Goal: Task Accomplishment & Management: Manage account settings

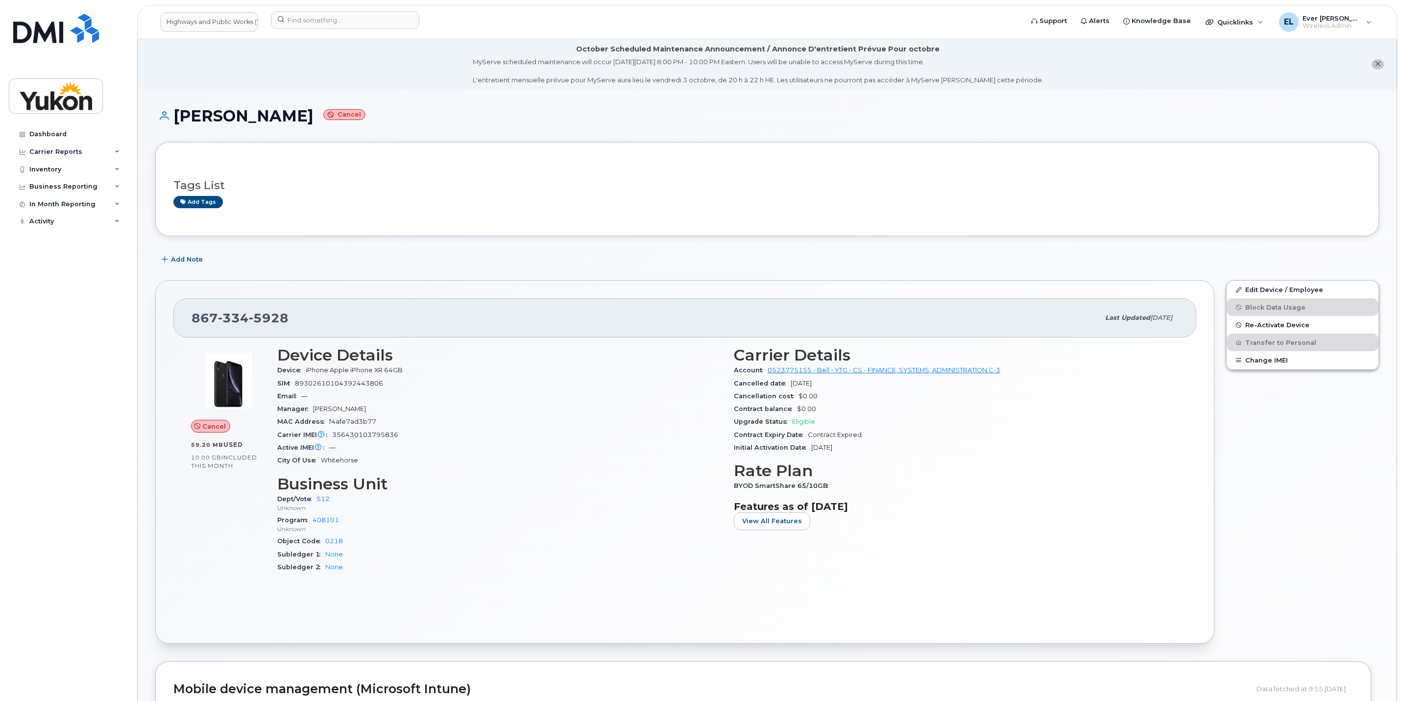
click at [362, 34] on header "Highways and Public Works (YTG) Support Alerts Knowledge Base Quicklinks Suspen…" at bounding box center [767, 22] width 1260 height 34
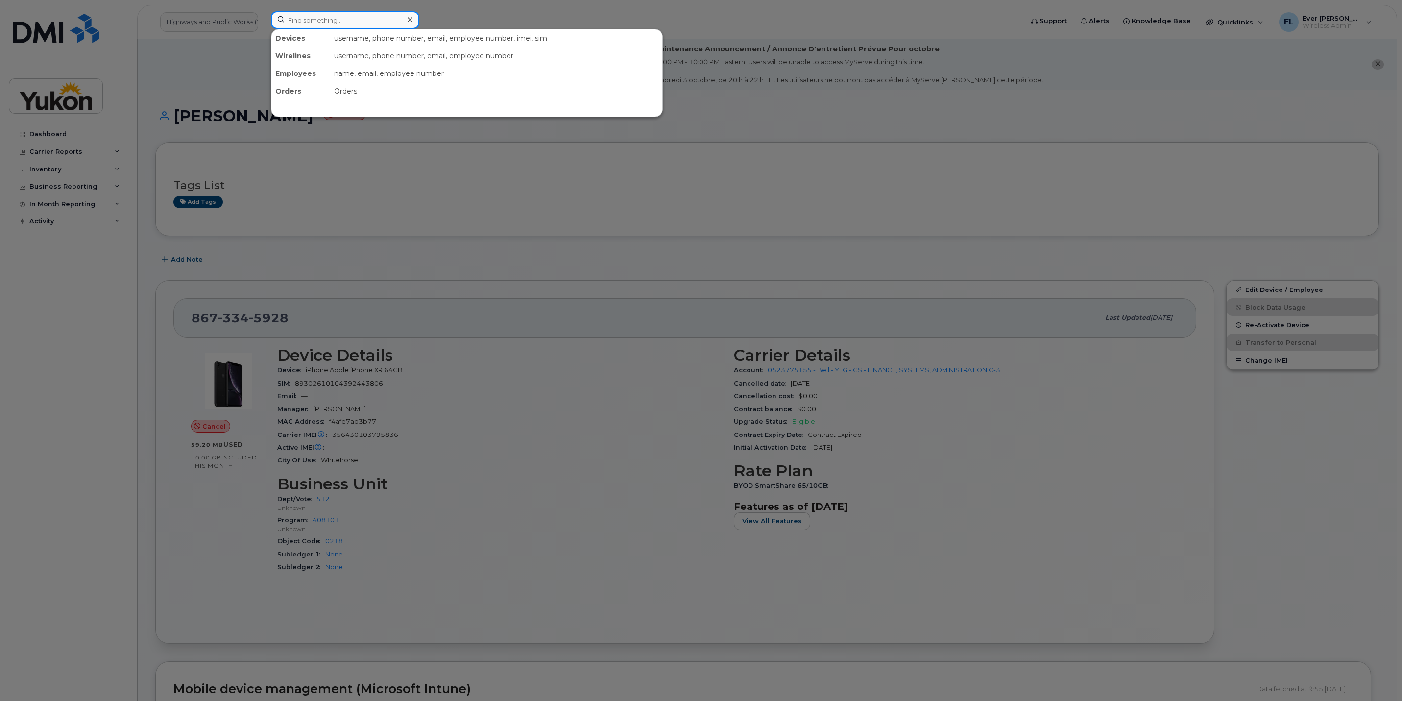
click at [362, 26] on input at bounding box center [345, 20] width 148 height 18
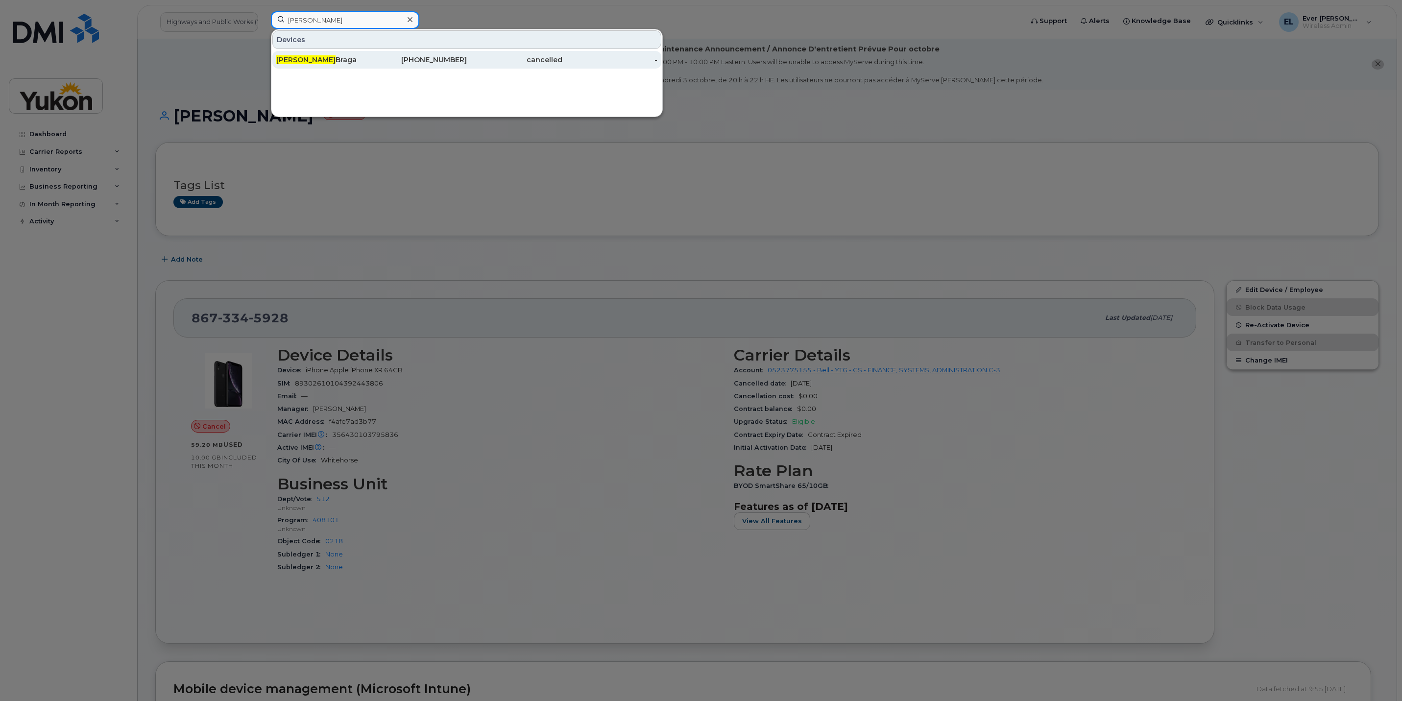
type input "cindy"
click at [397, 68] on div "867-332-5852" at bounding box center [419, 60] width 95 height 18
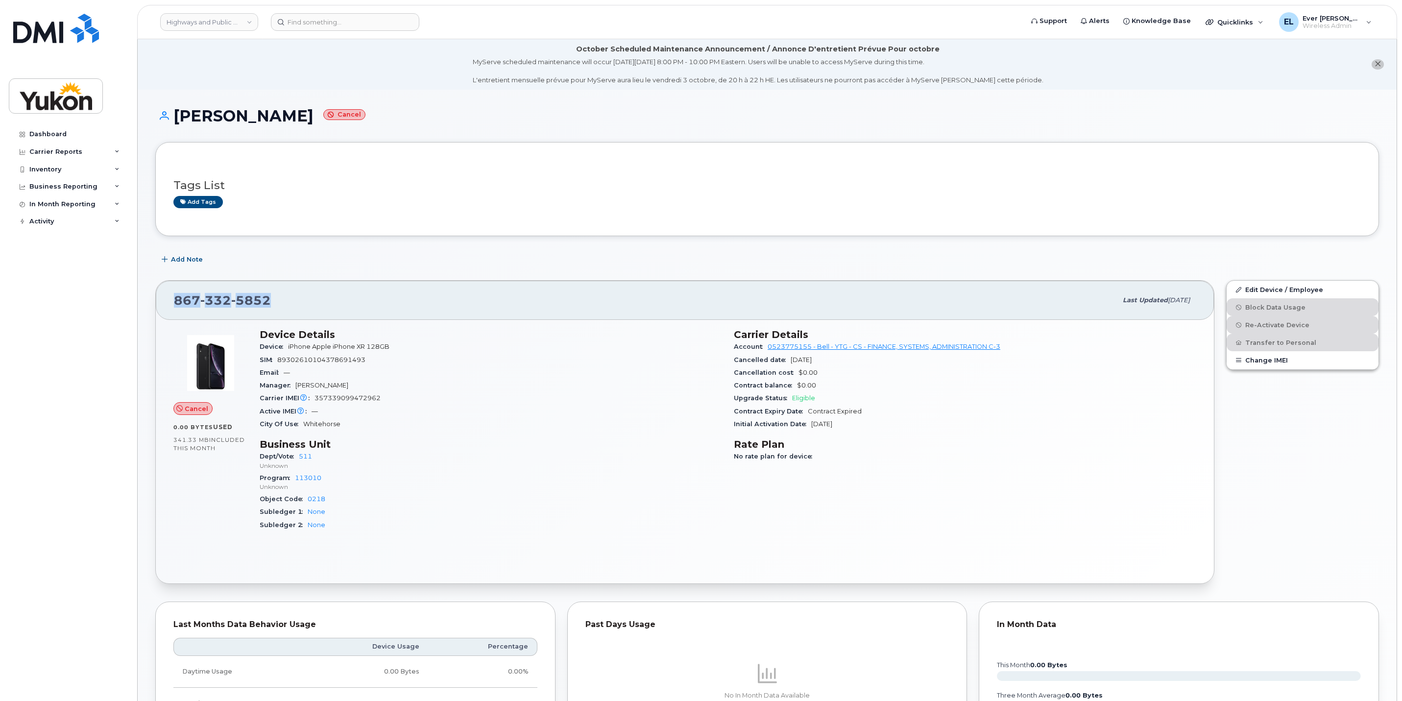
drag, startPoint x: 278, startPoint y: 299, endPoint x: 171, endPoint y: 303, distance: 106.8
click at [171, 303] on div "[PHONE_NUMBER] Last updated [DATE]" at bounding box center [685, 300] width 1058 height 39
copy span "[PHONE_NUMBER]"
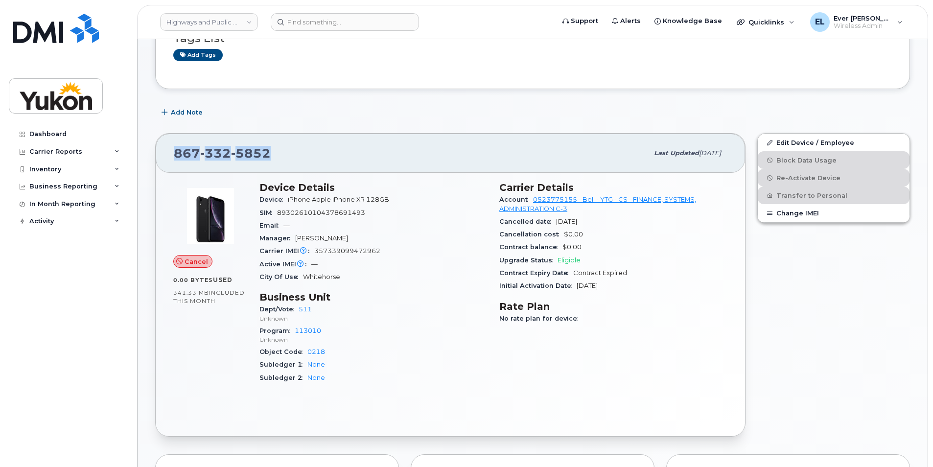
scroll to position [49, 0]
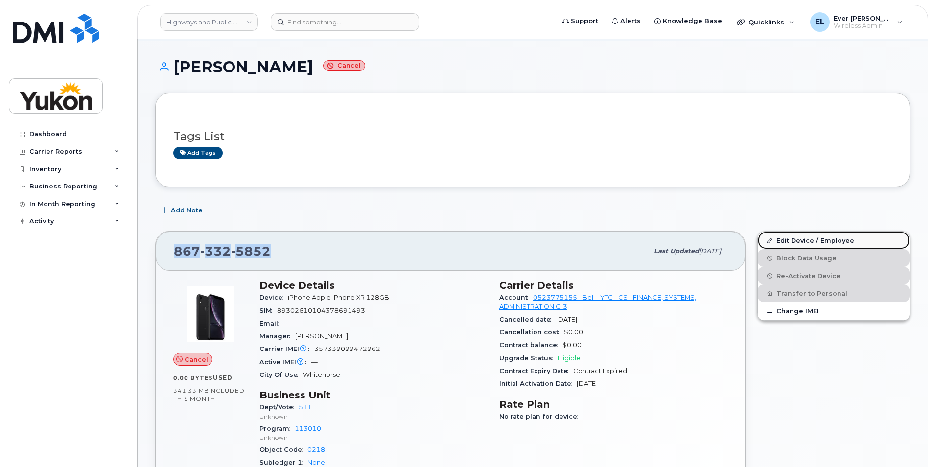
click at [790, 241] on link "Edit Device / Employee" at bounding box center [834, 241] width 152 height 18
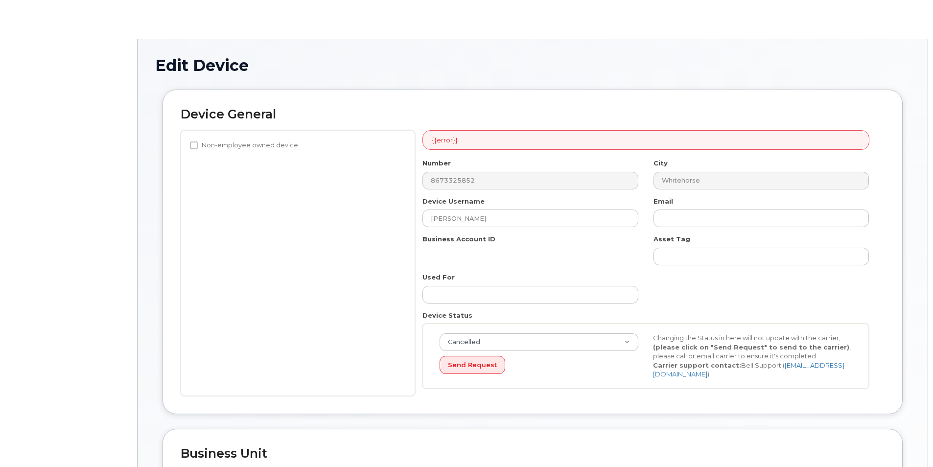
select select "33497494"
select select "33497282"
select select "33507478"
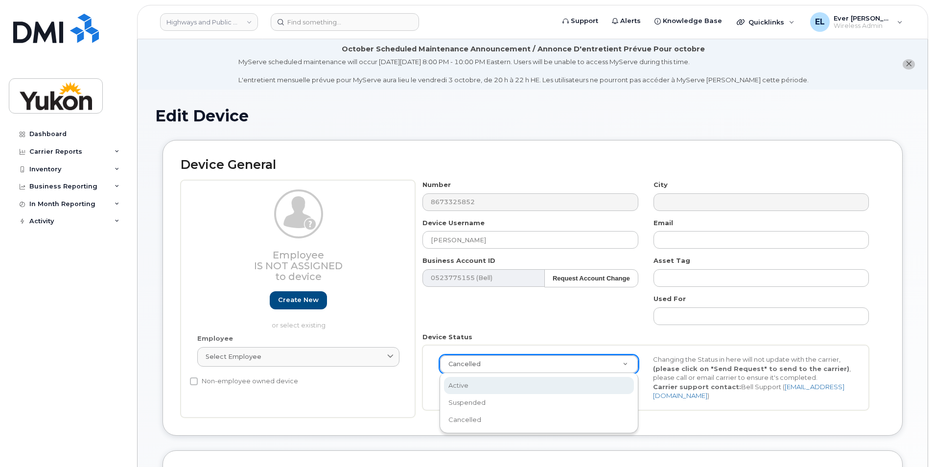
select select "active"
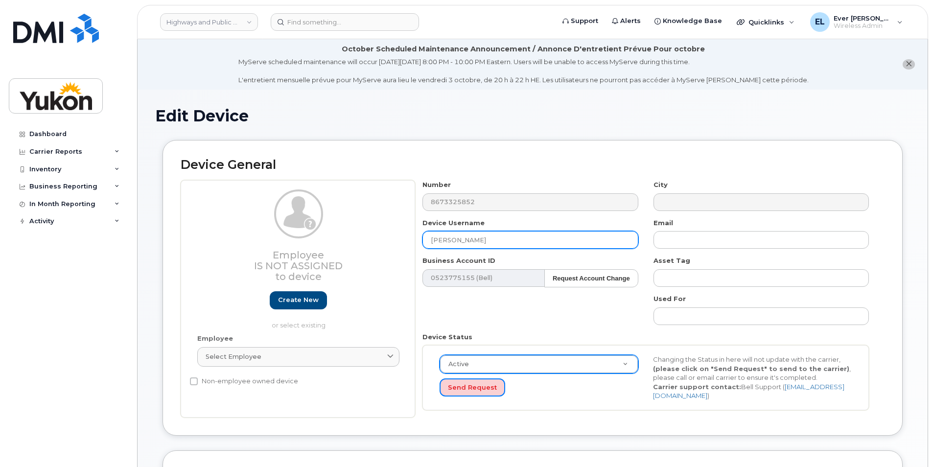
drag, startPoint x: 468, startPoint y: 388, endPoint x: 484, endPoint y: 246, distance: 143.5
click at [484, 250] on div "Number 8673325852 City Device Username Cindy Braga Email Business Account ID 05…" at bounding box center [646, 299] width 462 height 238
drag, startPoint x: 508, startPoint y: 242, endPoint x: 280, endPoint y: 234, distance: 228.4
click at [332, 236] on div "Employee Is not assigned to device Create new or select existing Employee Selec…" at bounding box center [533, 299] width 704 height 238
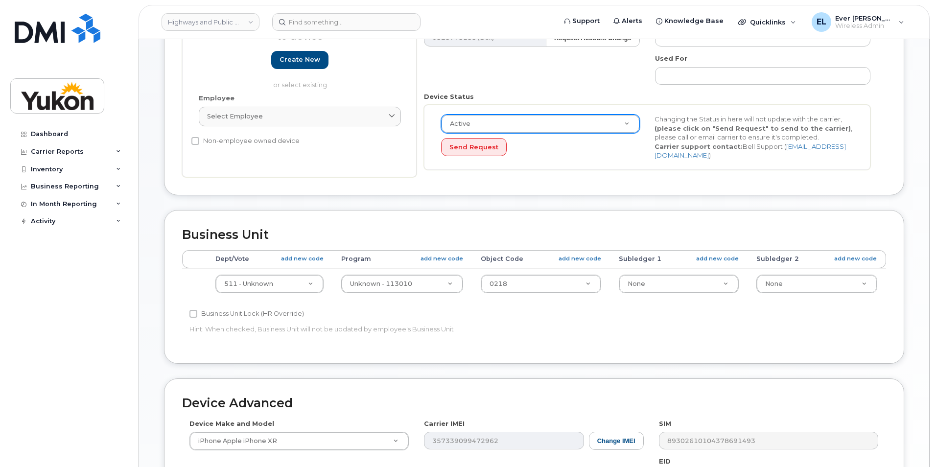
scroll to position [245, 0]
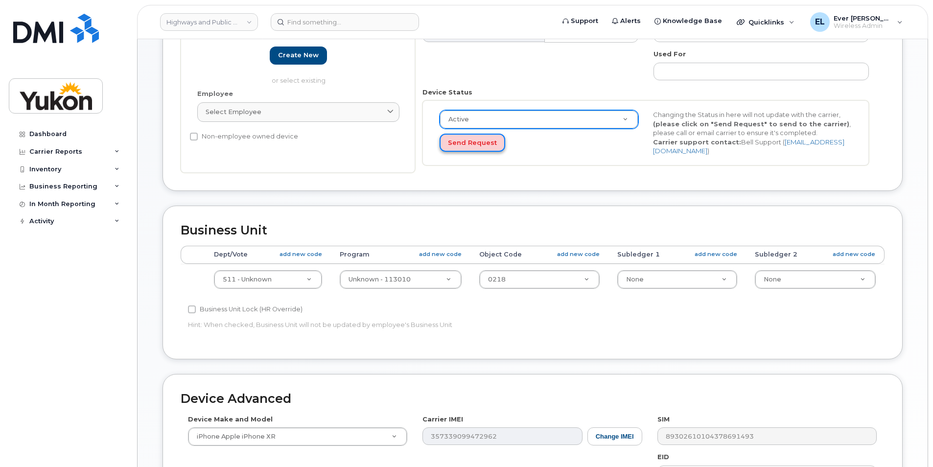
click at [479, 144] on button "Send Request" at bounding box center [473, 143] width 66 height 18
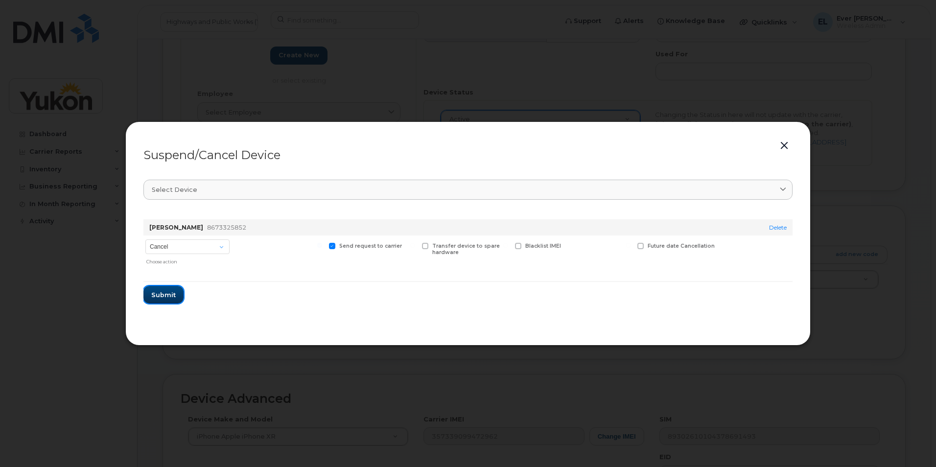
click at [168, 295] on span "Submit" at bounding box center [163, 294] width 24 height 9
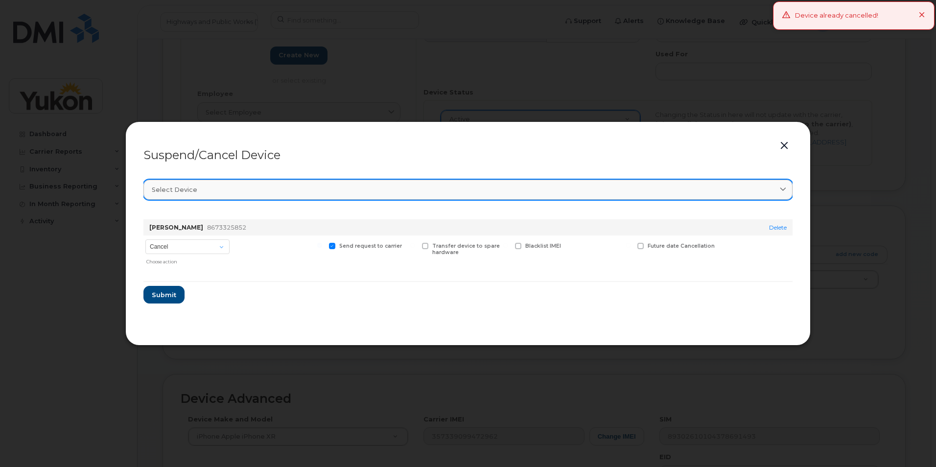
click at [778, 187] on div "Select device" at bounding box center [468, 189] width 633 height 9
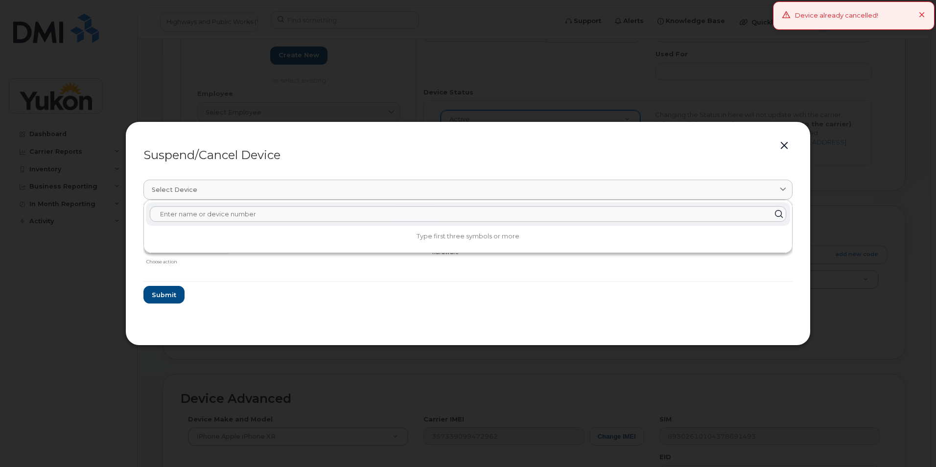
click at [374, 286] on form "[PERSON_NAME] 8673325852 Delete Cancel Suspend - Extend Suspension Suspend - Re…" at bounding box center [467, 258] width 649 height 92
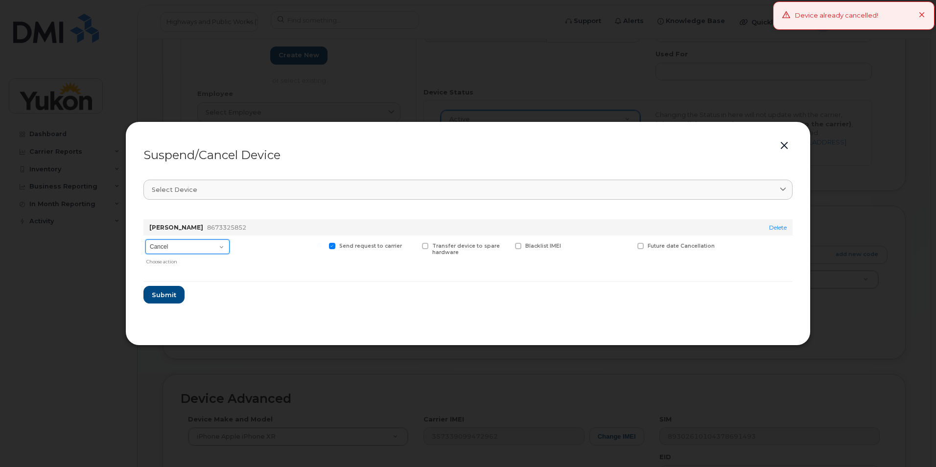
click at [177, 248] on select "Cancel Suspend - Extend Suspension Suspend - Reduced Rate Suspend - Full Rate S…" at bounding box center [187, 246] width 84 height 15
select select "[object Object]"
click at [145, 239] on select "Cancel Suspend - Extend Suspension Suspend - Reduced Rate Suspend - Full Rate S…" at bounding box center [187, 246] width 84 height 15
click at [169, 293] on span "Submit" at bounding box center [163, 294] width 24 height 9
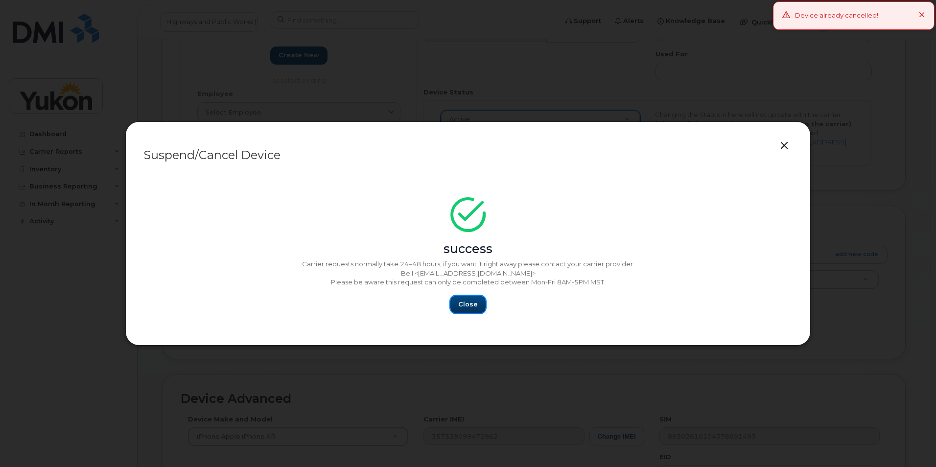
click at [458, 304] on button "Close" at bounding box center [468, 305] width 35 height 18
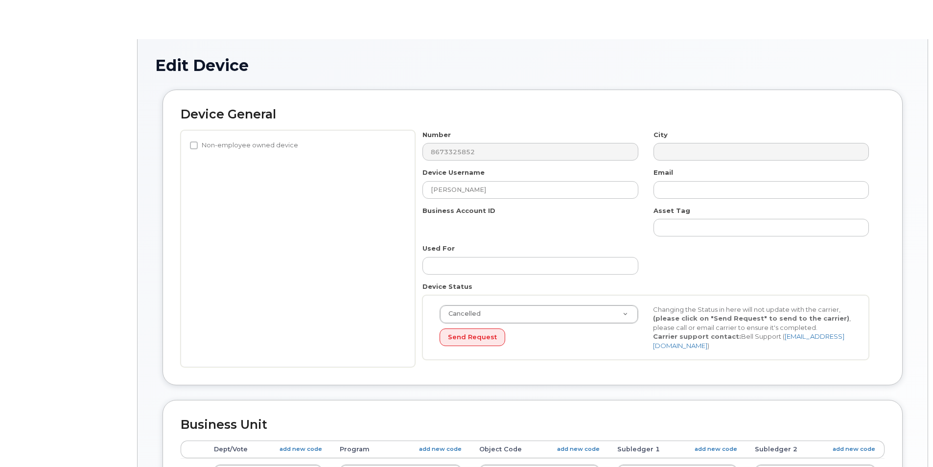
select select "33497494"
select select "33497282"
select select "33507478"
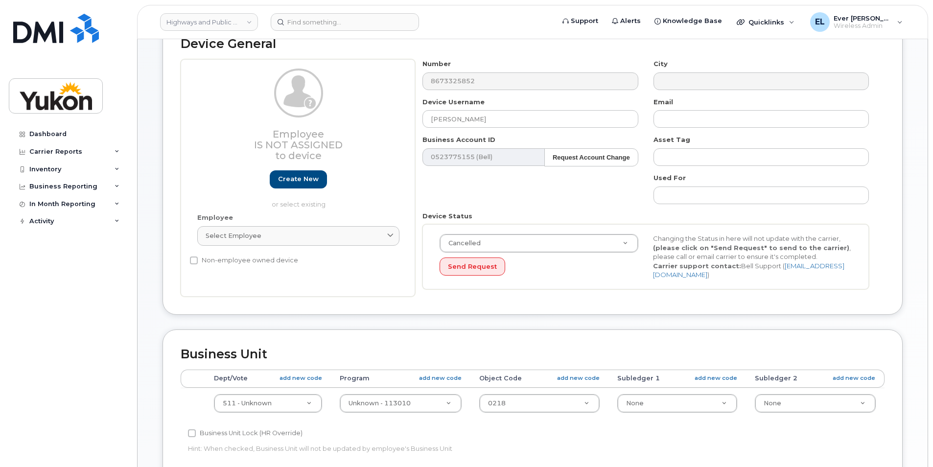
scroll to position [196, 0]
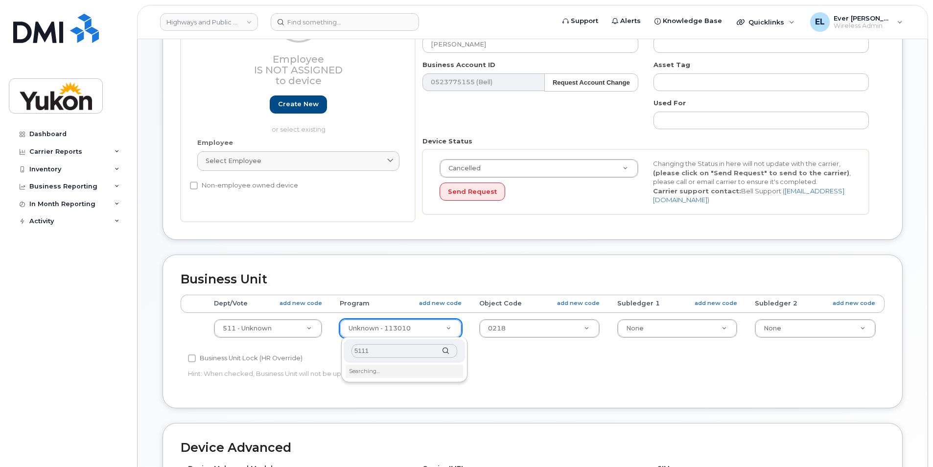
type input "51111"
drag, startPoint x: 402, startPoint y: 349, endPoint x: 301, endPoint y: 337, distance: 101.6
click at [304, 337] on body "Highways and Public Works (YTG) Support Alerts Knowledge Base Quicklinks Suspen…" at bounding box center [466, 259] width 933 height 911
click at [450, 351] on div "511" at bounding box center [404, 351] width 121 height 24
click at [444, 352] on div "511" at bounding box center [404, 351] width 121 height 24
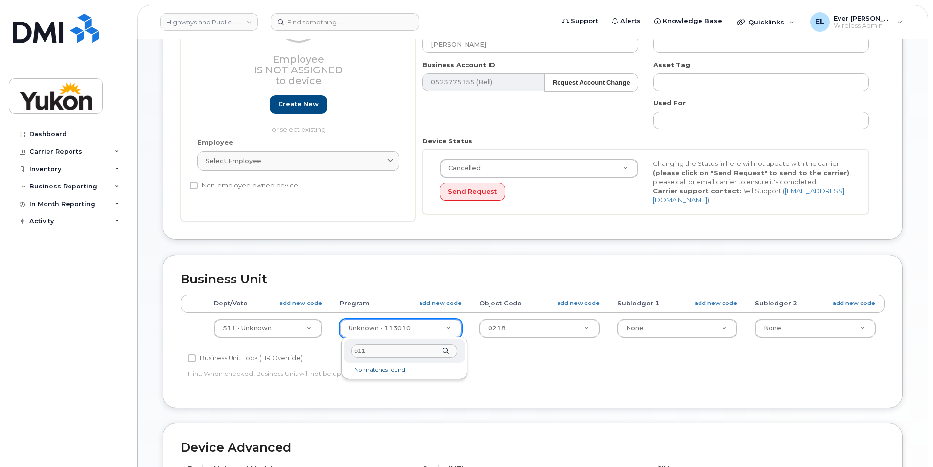
drag, startPoint x: 387, startPoint y: 346, endPoint x: 412, endPoint y: 357, distance: 27.2
click at [266, 333] on body "Highways and Public Works (YTG) Support Alerts Knowledge Base Quicklinks Suspen…" at bounding box center [466, 259] width 933 height 911
type input "1120"
type input "33497508"
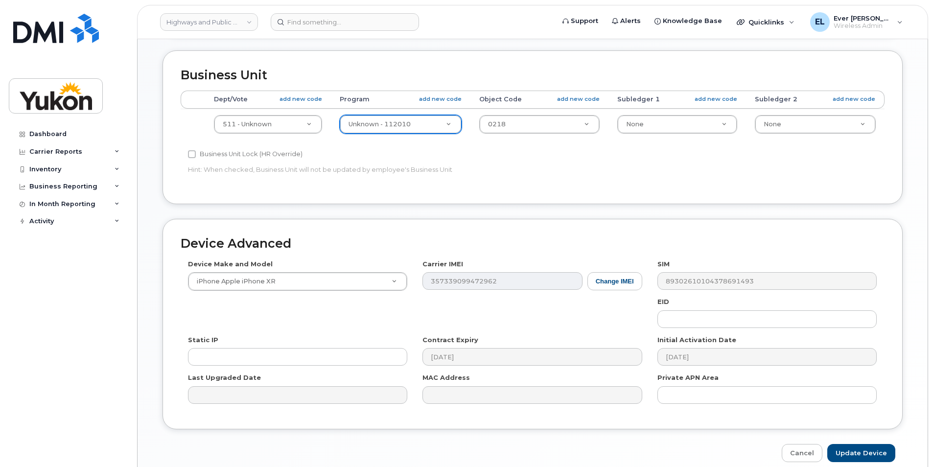
scroll to position [444, 0]
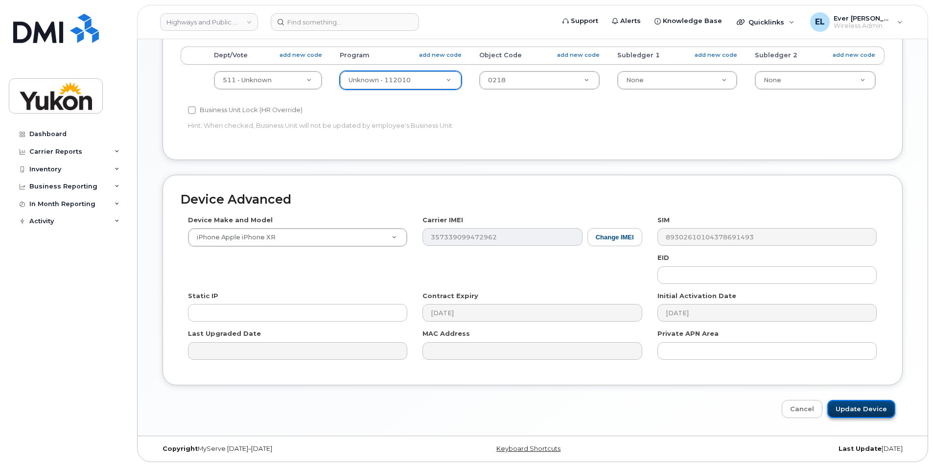
click at [857, 406] on input "Update Device" at bounding box center [862, 409] width 68 height 18
type input "Saving..."
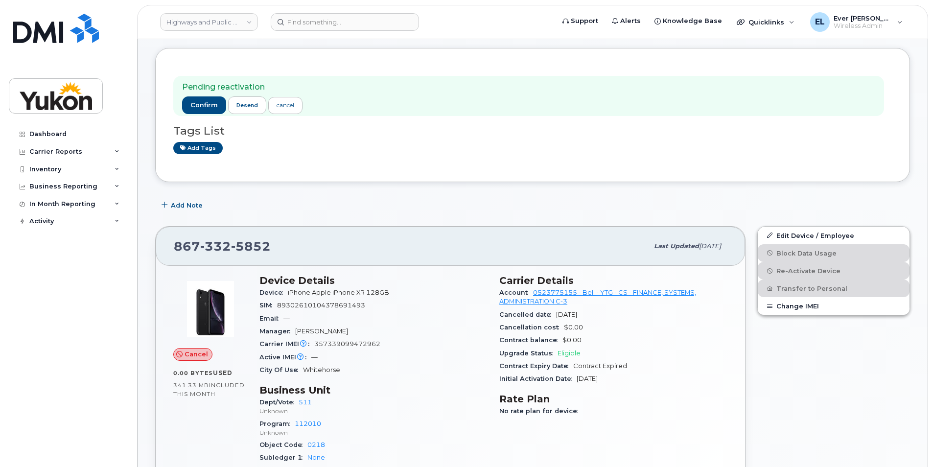
scroll to position [49, 0]
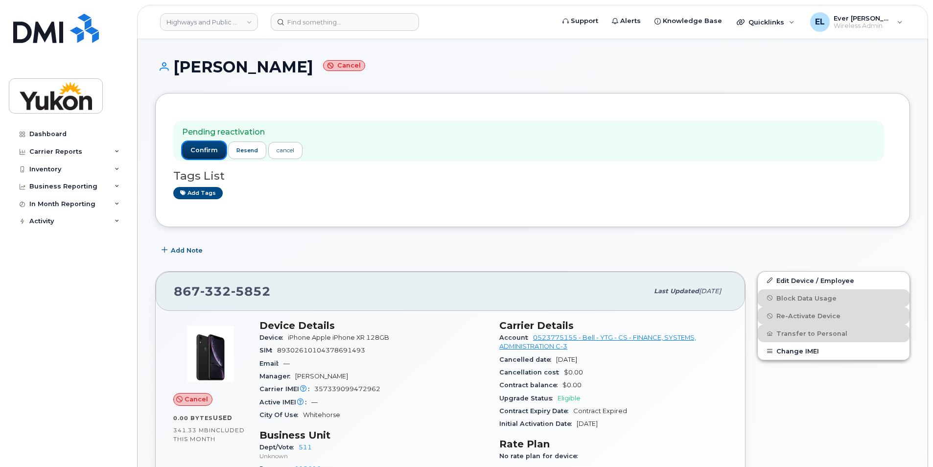
click at [197, 153] on span "confirm" at bounding box center [204, 150] width 27 height 9
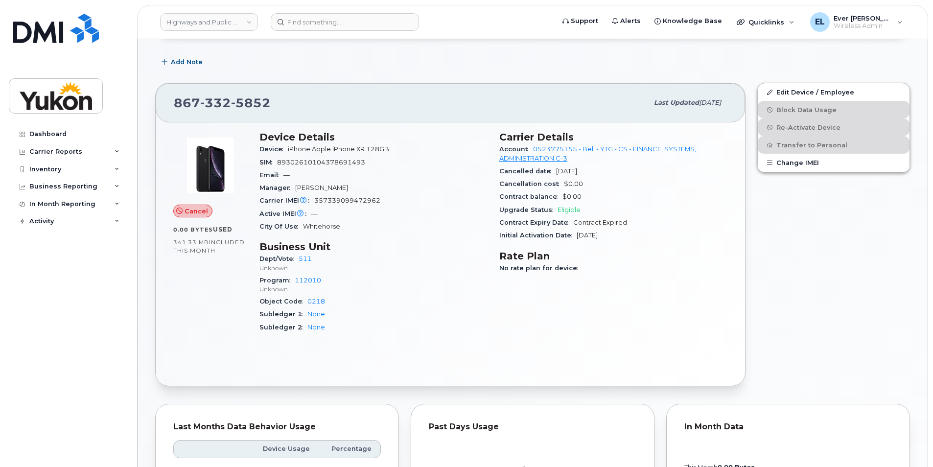
scroll to position [245, 0]
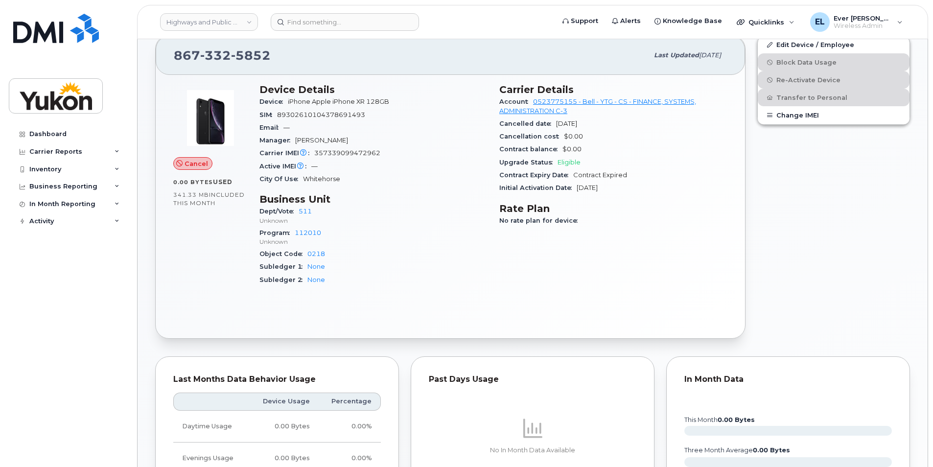
click at [786, 243] on div "Edit Device / Employee Block Data Usage Re-Activate Device Transfer to Personal…" at bounding box center [834, 186] width 165 height 315
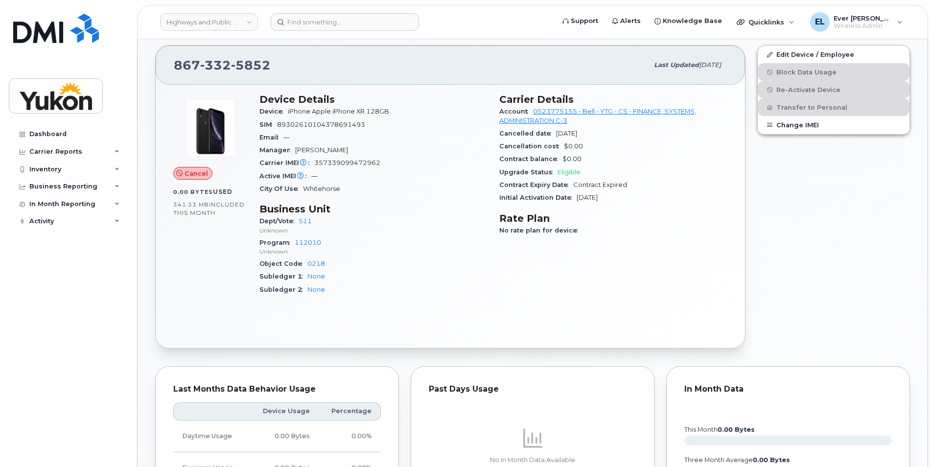
scroll to position [147, 0]
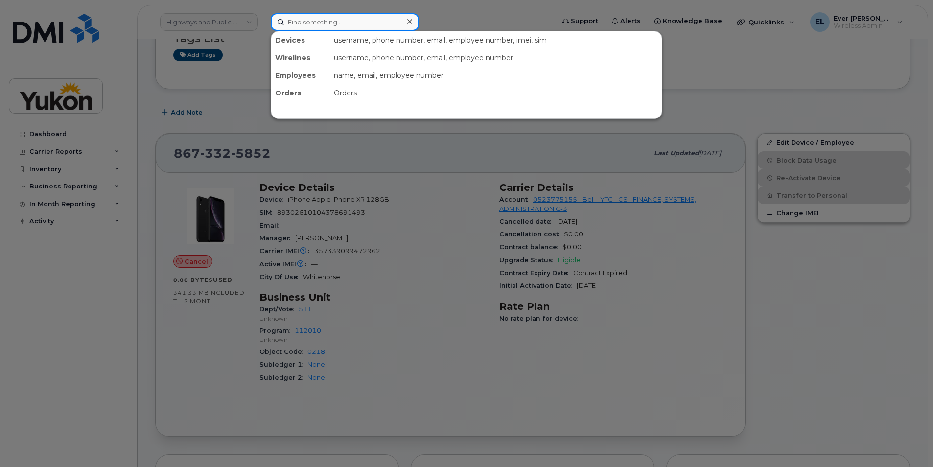
click at [334, 25] on input at bounding box center [345, 22] width 148 height 18
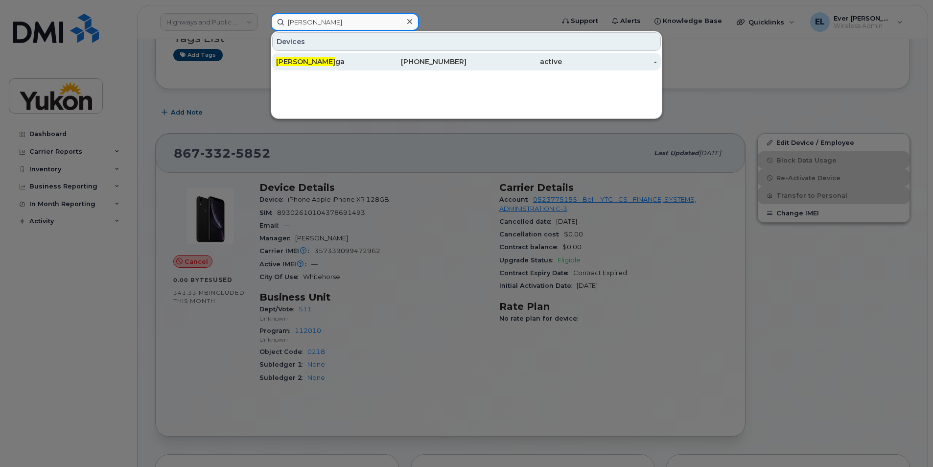
type input "cindy bra"
click at [336, 60] on div "Cindy Bra ga" at bounding box center [323, 62] width 95 height 10
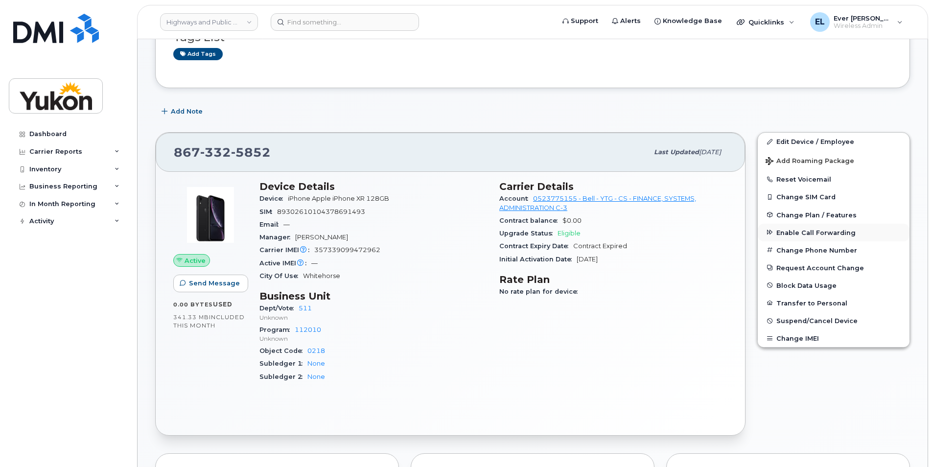
scroll to position [147, 0]
click at [798, 200] on button "Change SIM Card" at bounding box center [834, 198] width 152 height 18
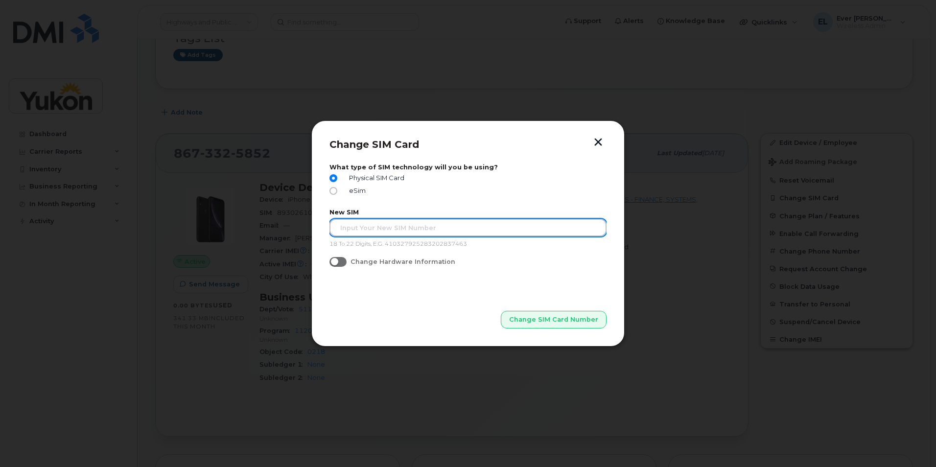
click at [421, 227] on input "text" at bounding box center [468, 228] width 277 height 18
click at [598, 140] on button "button" at bounding box center [598, 143] width 15 height 10
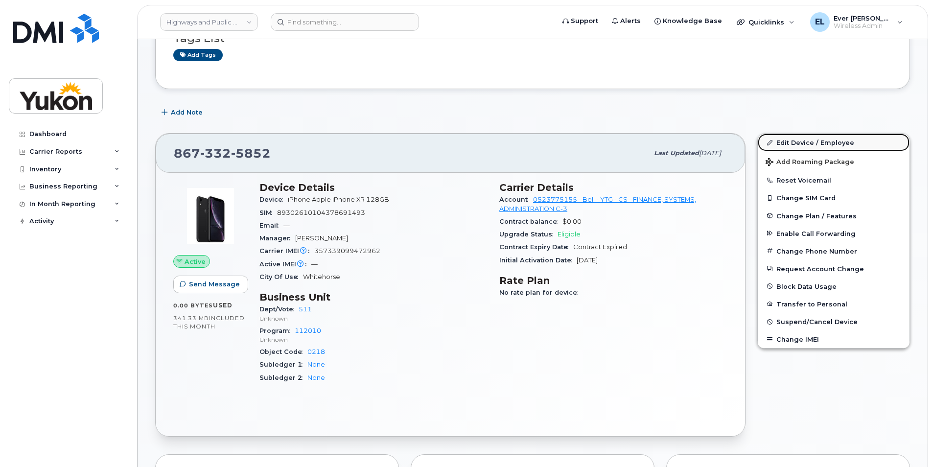
click at [794, 136] on link "Edit Device / Employee" at bounding box center [834, 143] width 152 height 18
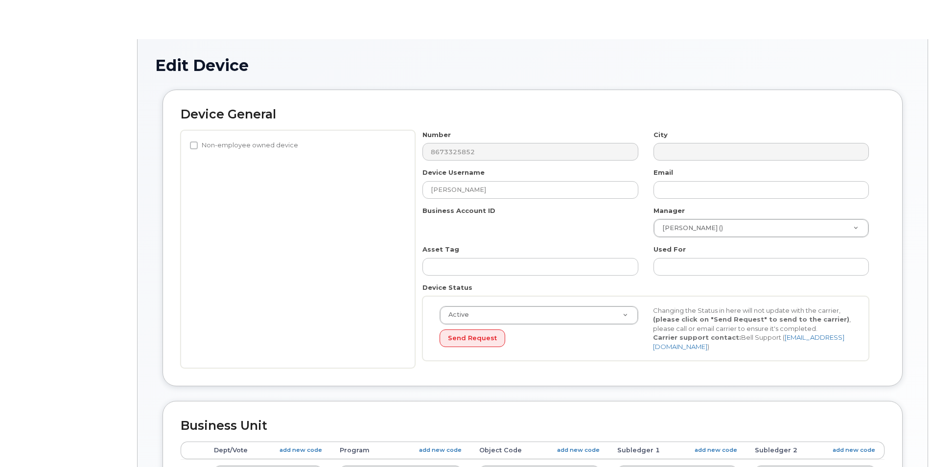
select select "33497494"
select select "33497282"
select select "33507478"
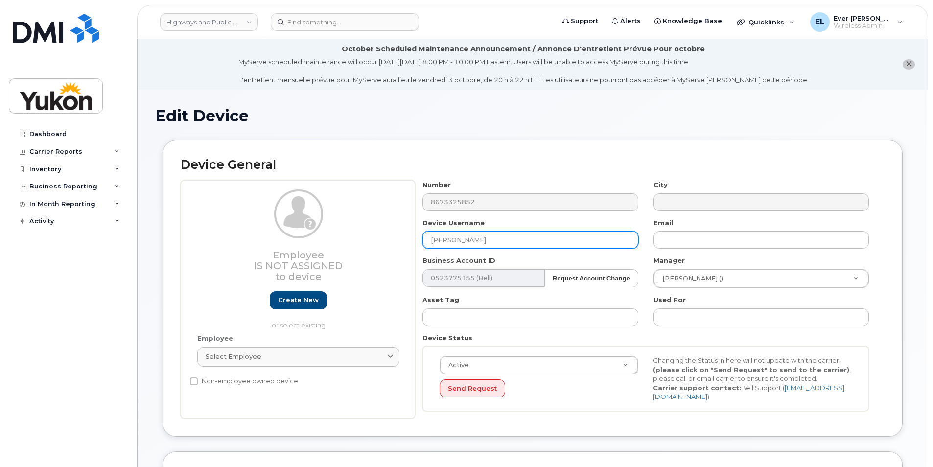
click at [244, 214] on div "Employee Is not assigned to device Create new or select existing Employee Selec…" at bounding box center [533, 299] width 704 height 238
type input "Jen"
type input "Greenway"
click at [445, 246] on input "Jen" at bounding box center [530, 240] width 215 height 18
type input "Jennelle Greenway"
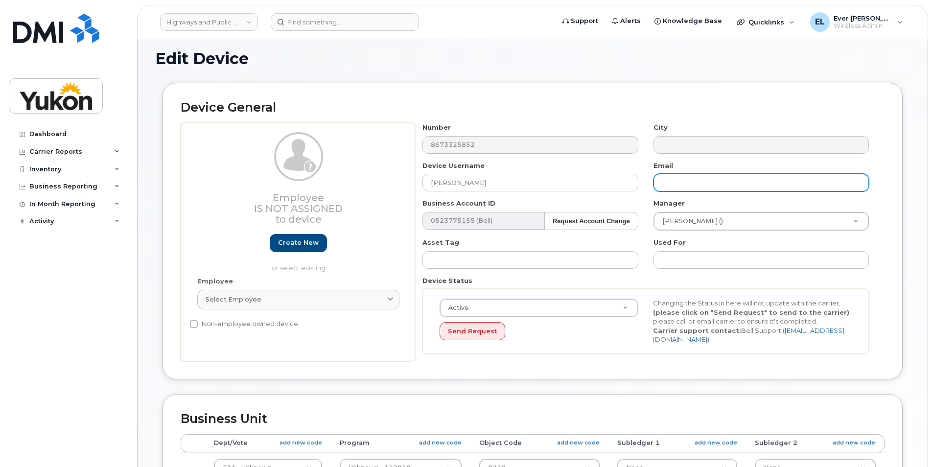
scroll to position [49, 0]
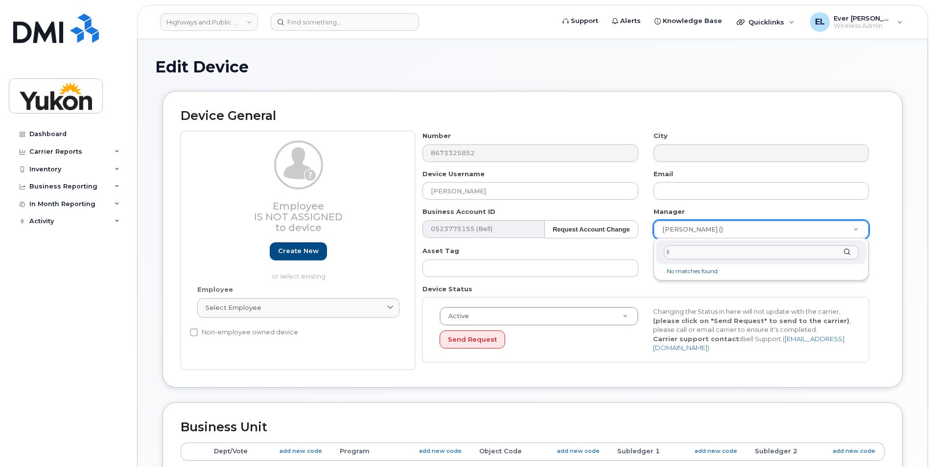
type input "l"
type input "c"
click at [744, 272] on li "Please enter 3 or more characters" at bounding box center [761, 271] width 207 height 10
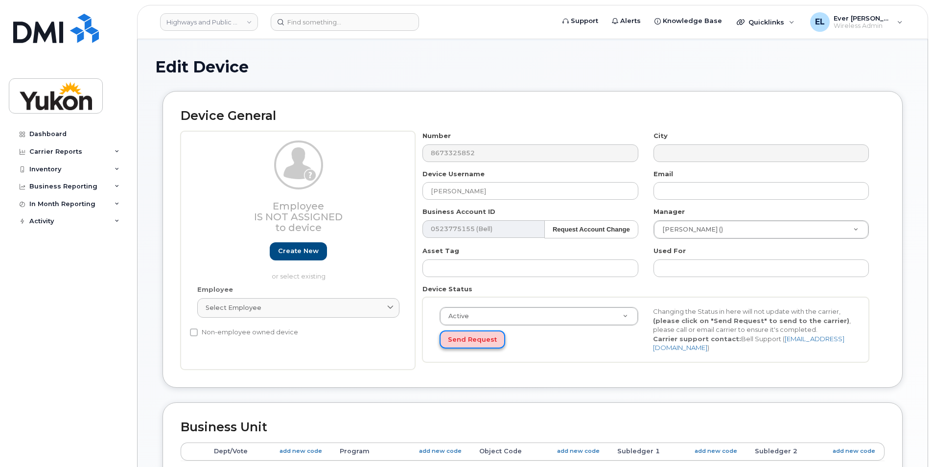
click at [476, 337] on button "Send Request" at bounding box center [473, 340] width 66 height 18
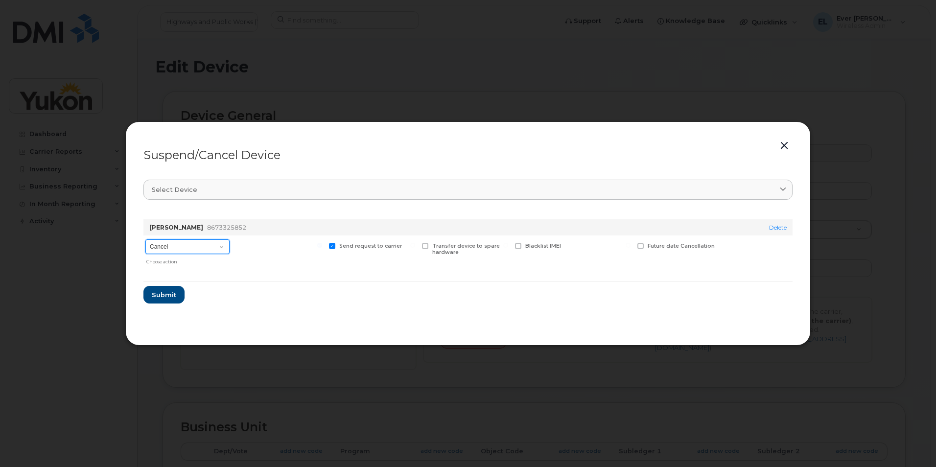
click at [210, 246] on select "Cancel Suspend - Extend Suspension Suspend - Reduced Rate Suspend - Full Rate S…" at bounding box center [187, 246] width 84 height 15
click at [348, 285] on form "Cindy Braga 8673325852 Delete Cancel Suspend - Extend Suspension Suspend - Redu…" at bounding box center [467, 258] width 649 height 92
click at [174, 243] on select "Cancel Suspend - Extend Suspension Suspend - Reduced Rate Suspend - Full Rate S…" at bounding box center [187, 246] width 84 height 15
drag, startPoint x: 336, startPoint y: 282, endPoint x: 355, endPoint y: 280, distance: 18.7
click at [336, 282] on hr at bounding box center [467, 281] width 649 height 1
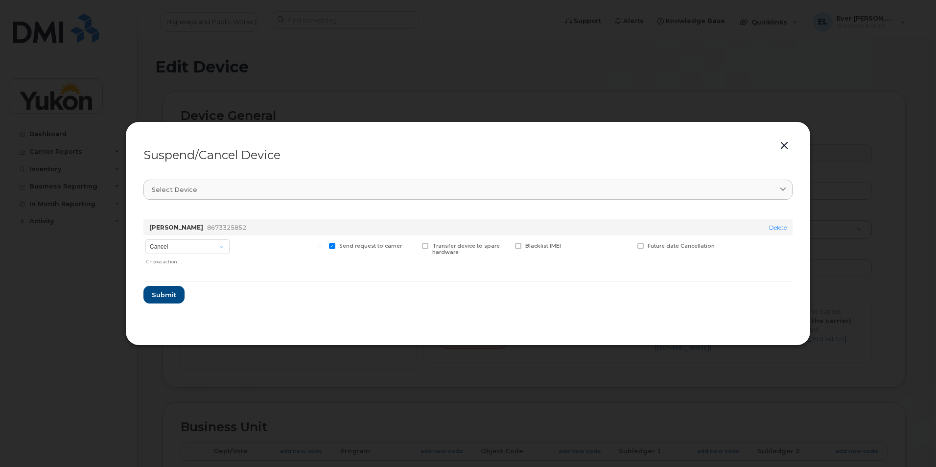
click at [788, 147] on button "button" at bounding box center [784, 146] width 15 height 14
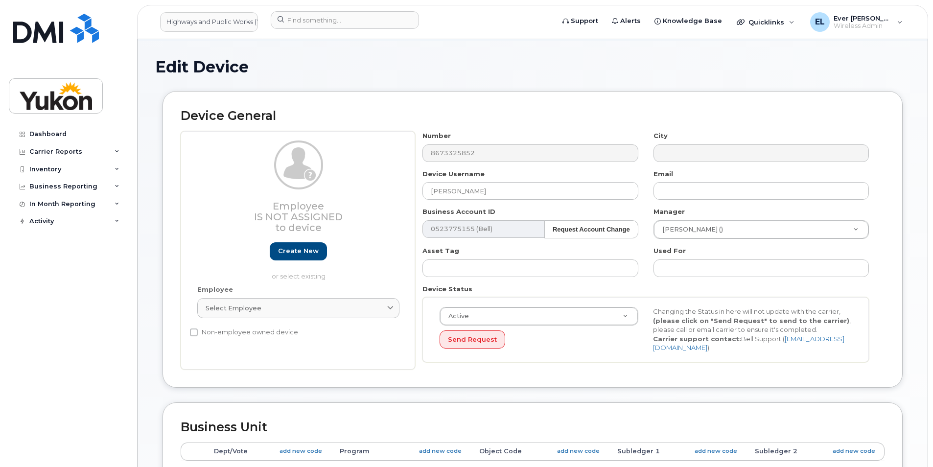
click at [585, 354] on div "Active Active Suspended Cancelled Send Request Changing the Status in here will…" at bounding box center [646, 329] width 447 height 65
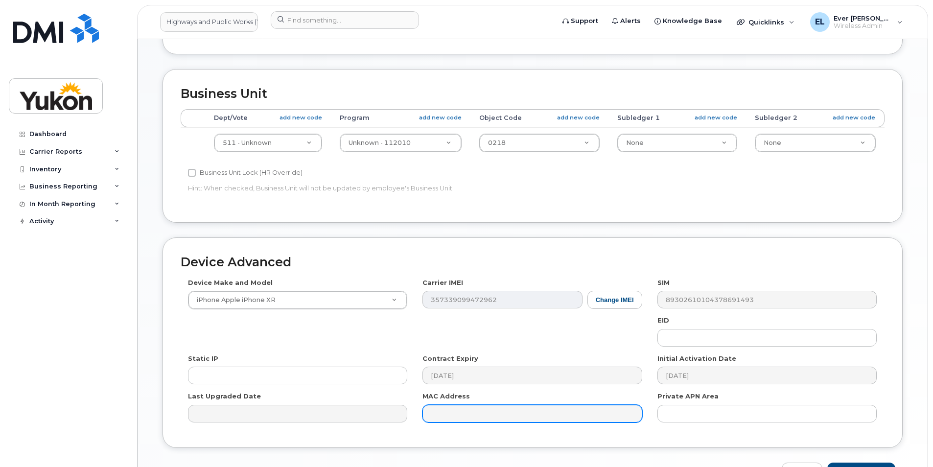
scroll to position [445, 0]
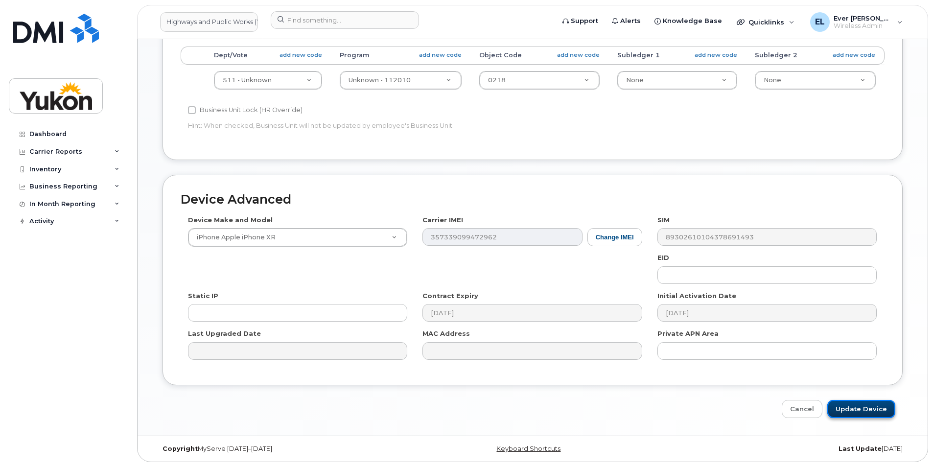
click at [864, 414] on input "Update Device" at bounding box center [862, 409] width 68 height 18
type input "Saving..."
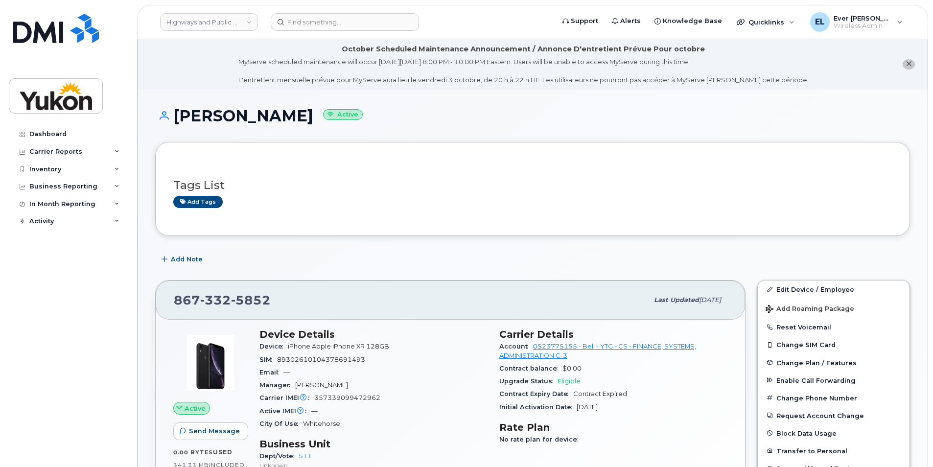
scroll to position [245, 0]
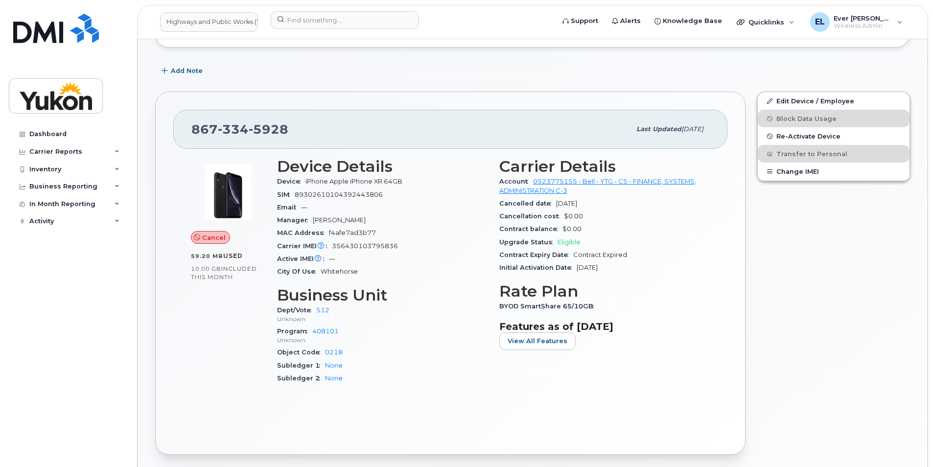
scroll to position [98, 0]
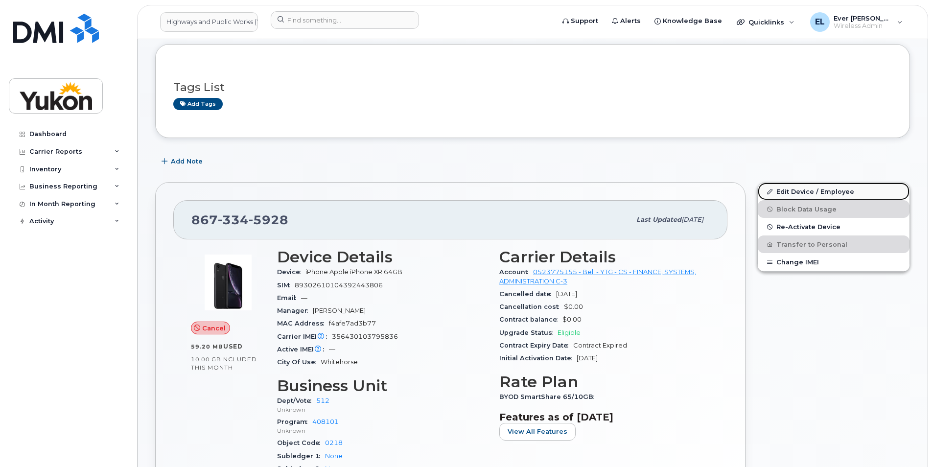
click at [824, 199] on link "Edit Device / Employee" at bounding box center [834, 192] width 152 height 18
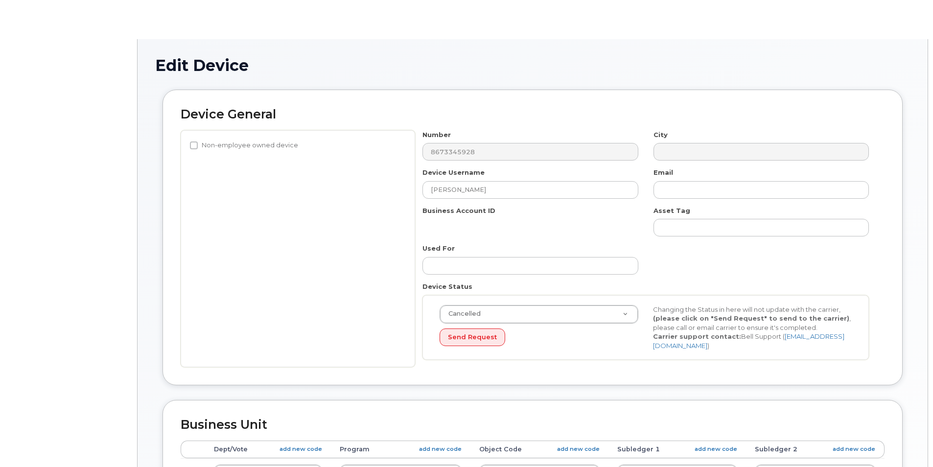
select select "33497495"
select select "33497282"
select select "33507478"
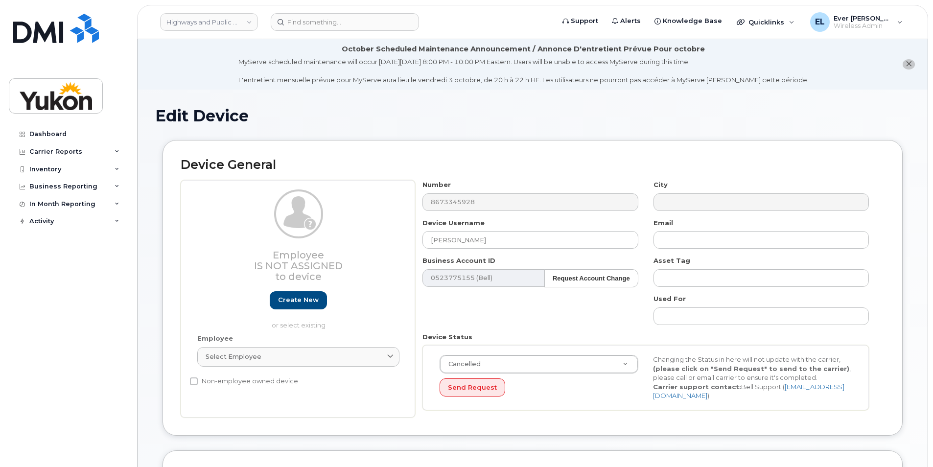
click at [337, 10] on header "Highways and Public Works (YTG) Support Alerts Knowledge Base Quicklinks Suspen…" at bounding box center [532, 22] width 791 height 34
click at [329, 22] on input at bounding box center [345, 22] width 148 height 18
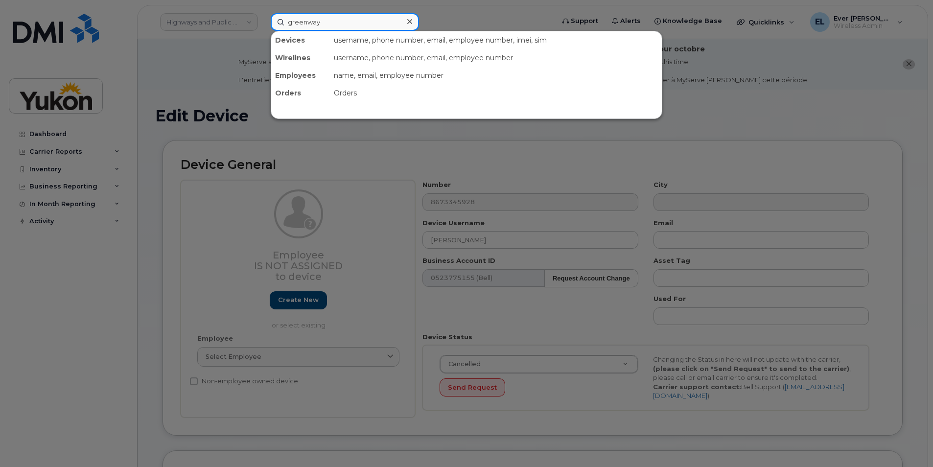
type input "greenway"
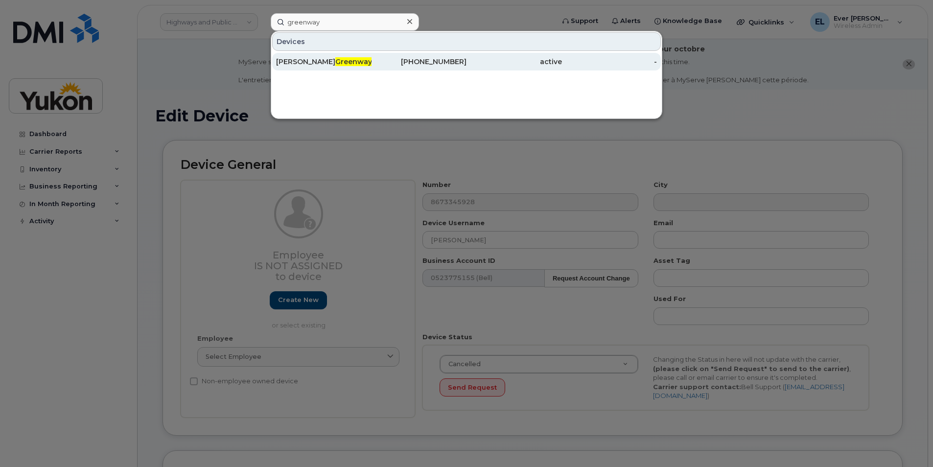
click at [433, 62] on div "867-332-5852" at bounding box center [419, 62] width 95 height 10
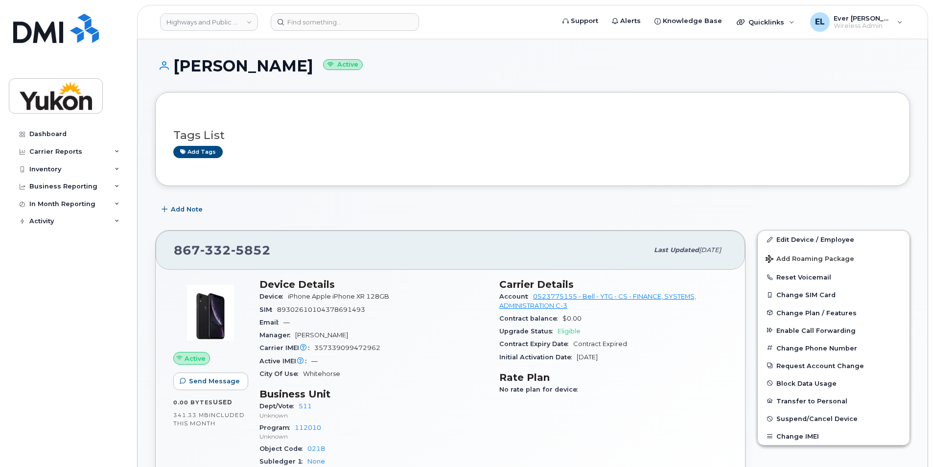
scroll to position [98, 0]
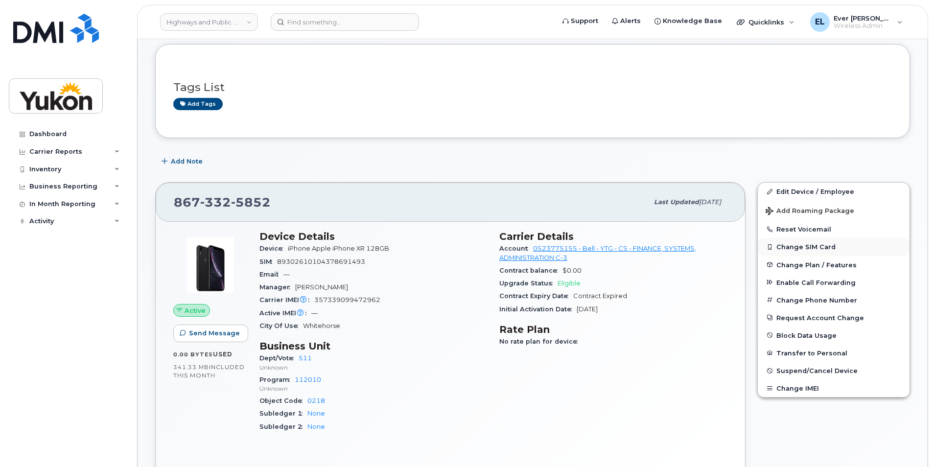
click at [803, 245] on button "Change SIM Card" at bounding box center [834, 247] width 152 height 18
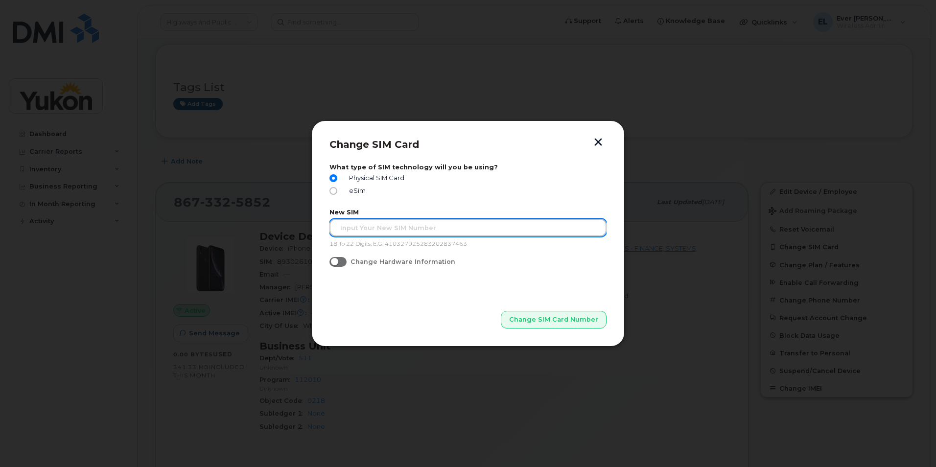
click at [377, 233] on input "text" at bounding box center [468, 228] width 277 height 18
type input "89302610207411829390"
click at [495, 284] on p "Change SIM Card Number" at bounding box center [468, 304] width 277 height 49
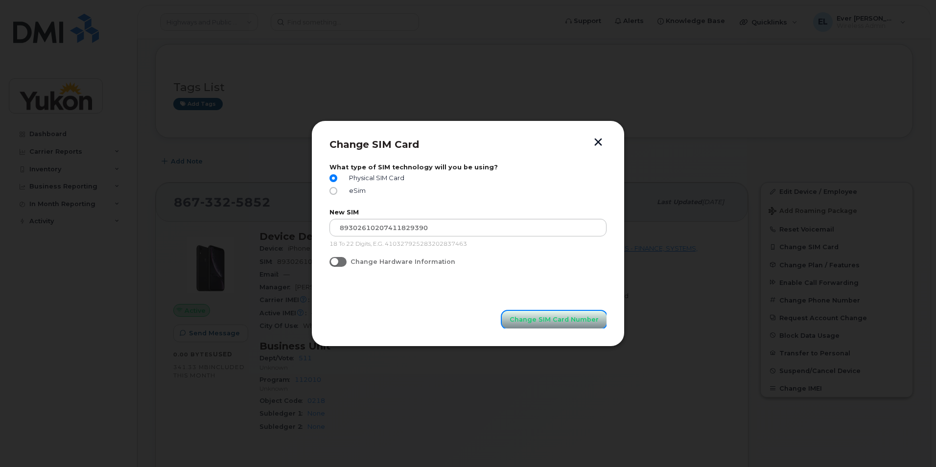
click at [532, 312] on button "Change SIM Card Number" at bounding box center [554, 320] width 105 height 18
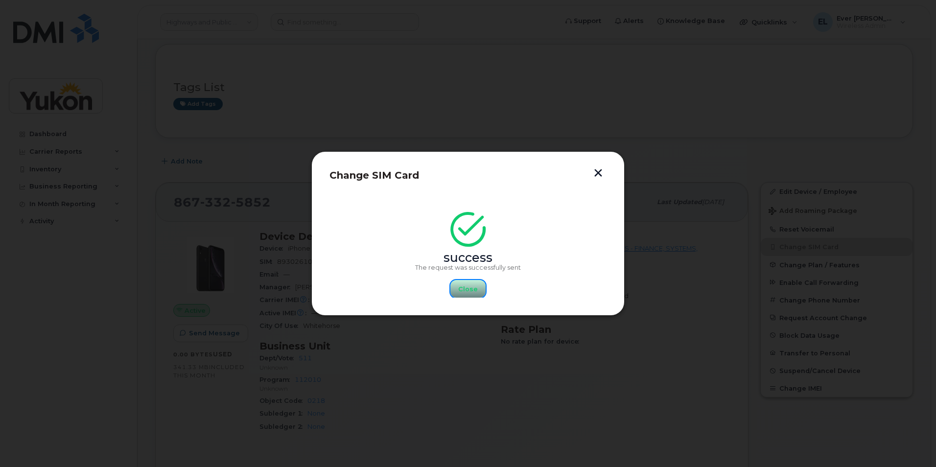
click at [464, 293] on span "Close" at bounding box center [468, 289] width 20 height 9
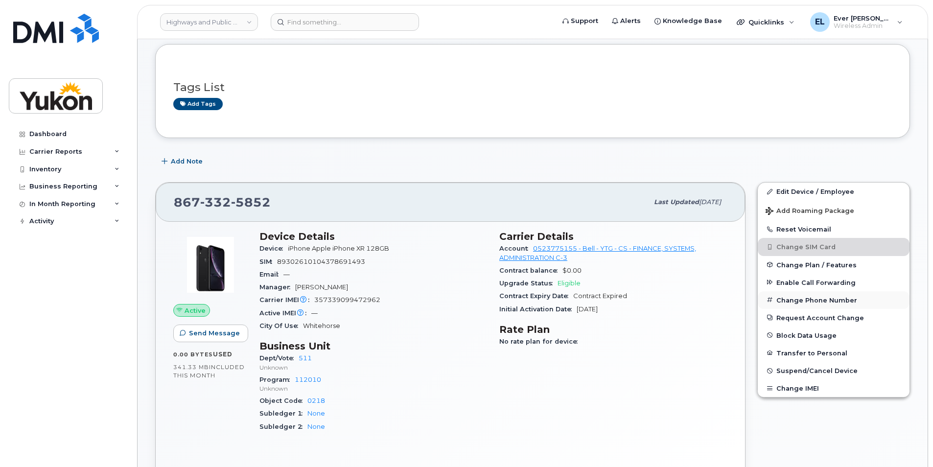
click at [811, 299] on button "Change Phone Number" at bounding box center [834, 300] width 152 height 18
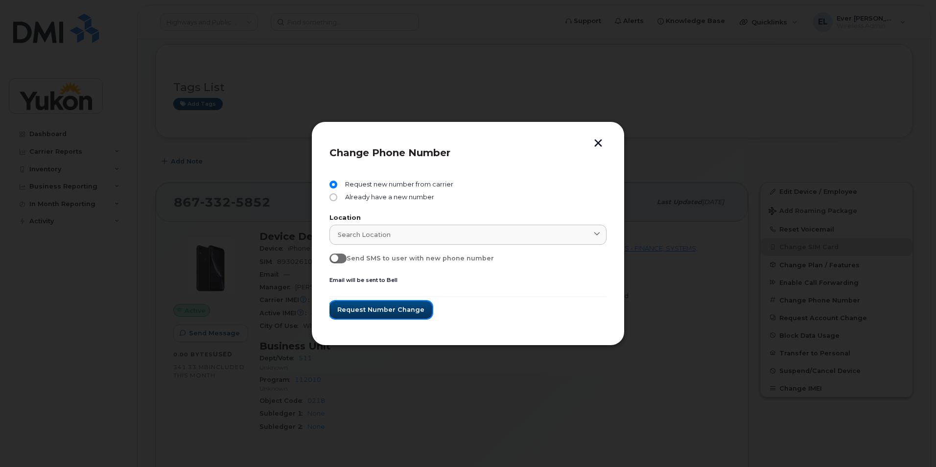
click at [367, 308] on span "Request number change" at bounding box center [380, 309] width 87 height 9
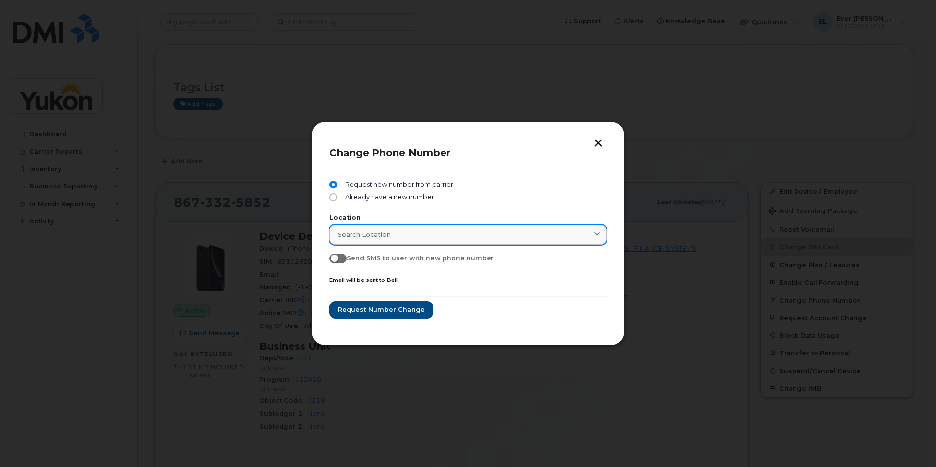
click at [349, 241] on link "Search location" at bounding box center [468, 235] width 277 height 20
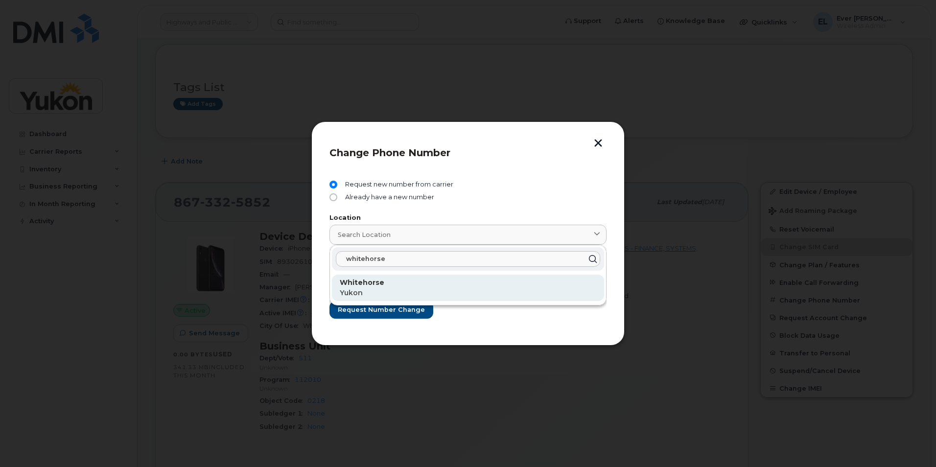
type input "whitehorse"
click at [380, 281] on strong "Whitehorse" at bounding box center [362, 282] width 45 height 9
type input "Whitehorse"
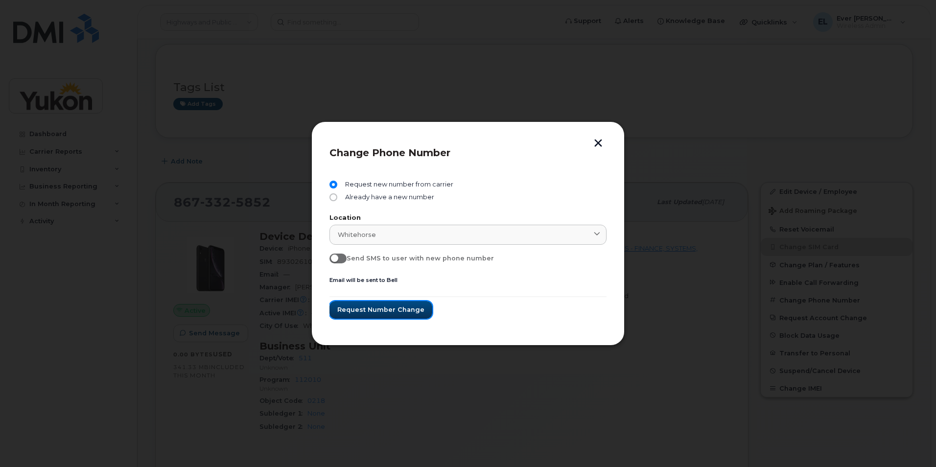
click at [370, 303] on button "Request number change" at bounding box center [381, 310] width 103 height 18
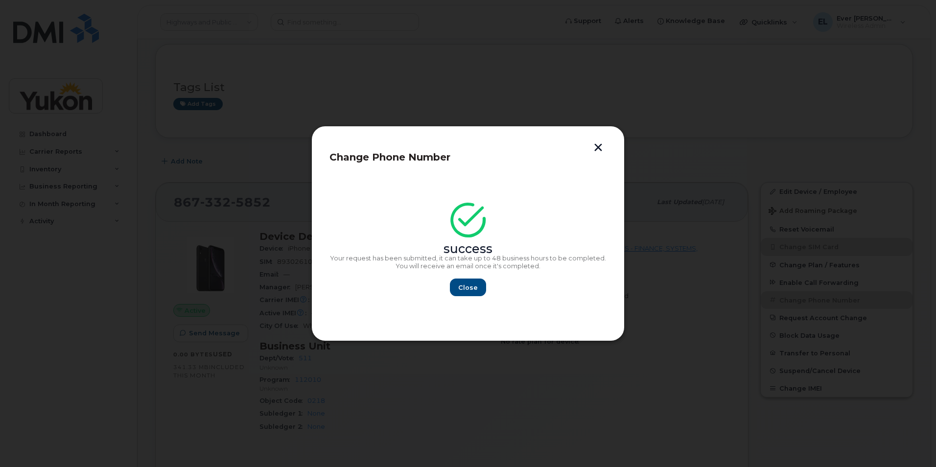
click at [92, 344] on div at bounding box center [468, 233] width 936 height 467
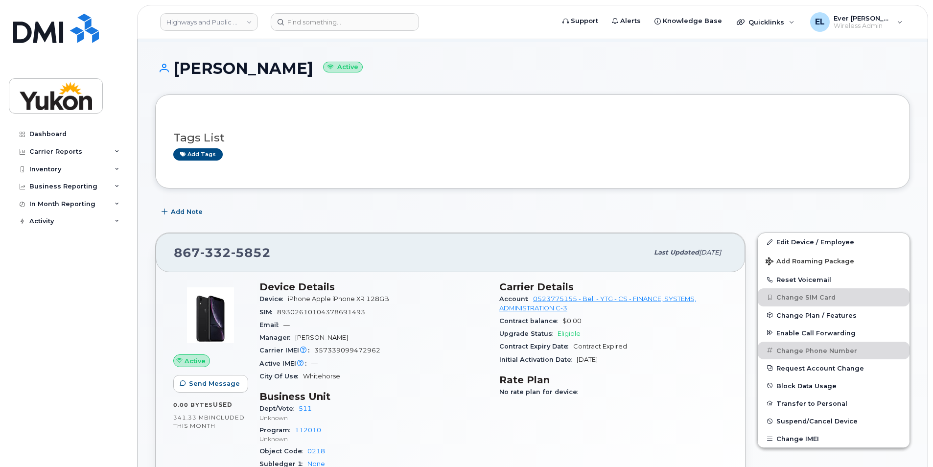
scroll to position [0, 0]
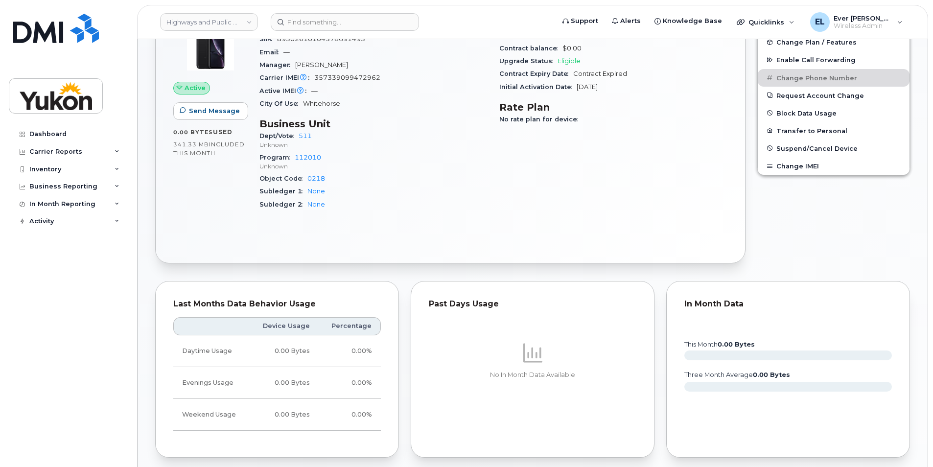
scroll to position [196, 0]
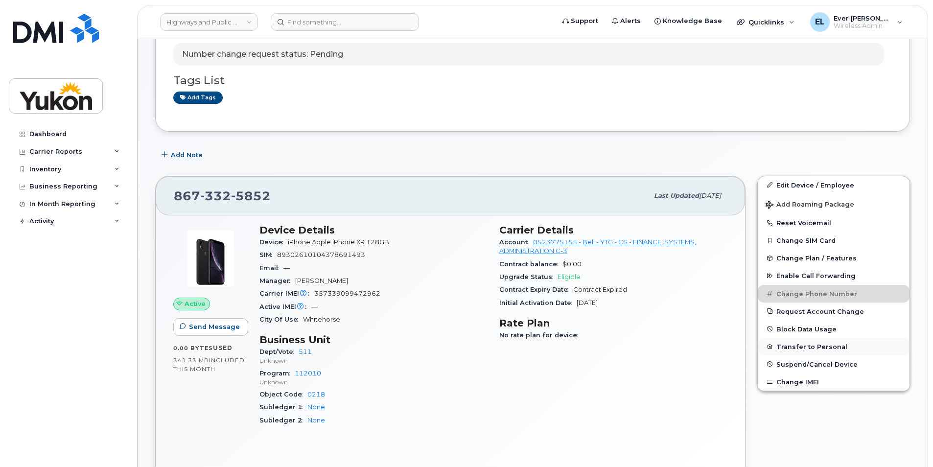
scroll to position [196, 0]
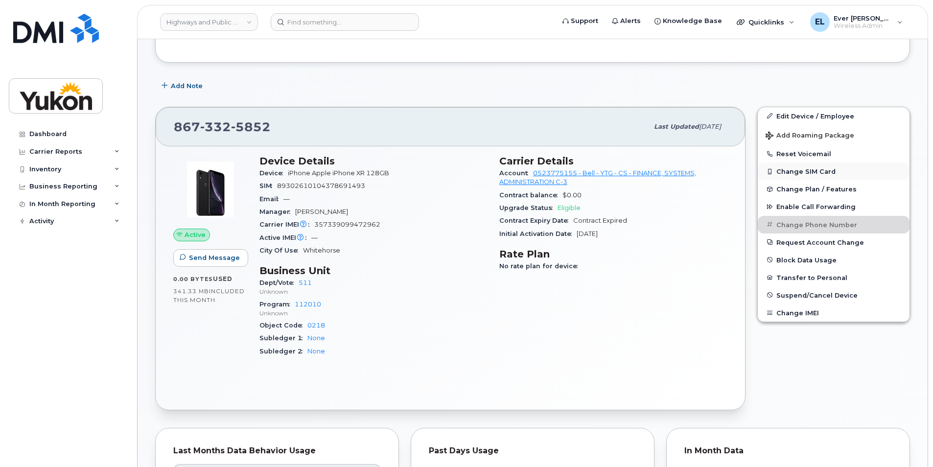
click at [810, 168] on button "Change SIM Card" at bounding box center [834, 172] width 152 height 18
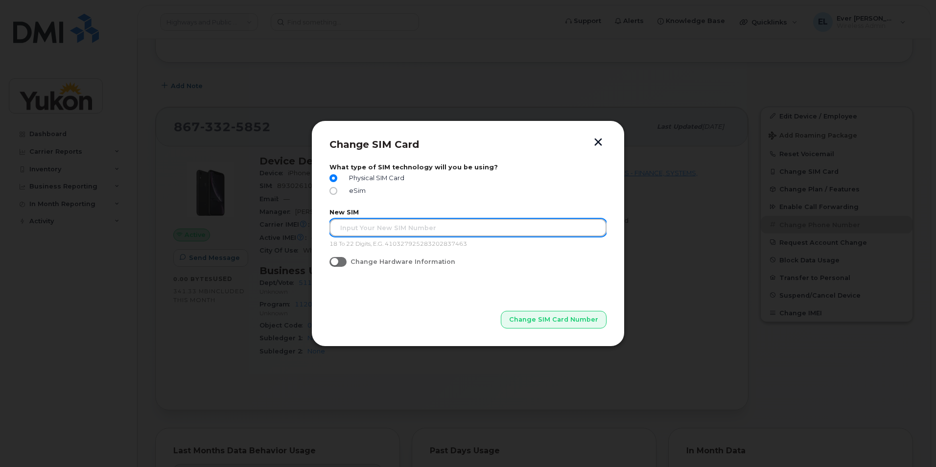
click at [413, 225] on input "text" at bounding box center [468, 228] width 277 height 18
type input "89302610207411829390"
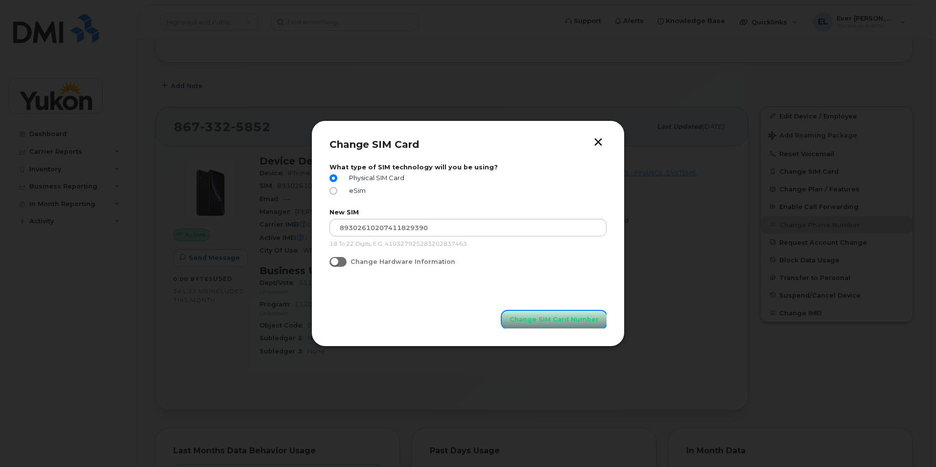
click at [592, 318] on span "Change SIM Card Number" at bounding box center [554, 319] width 89 height 9
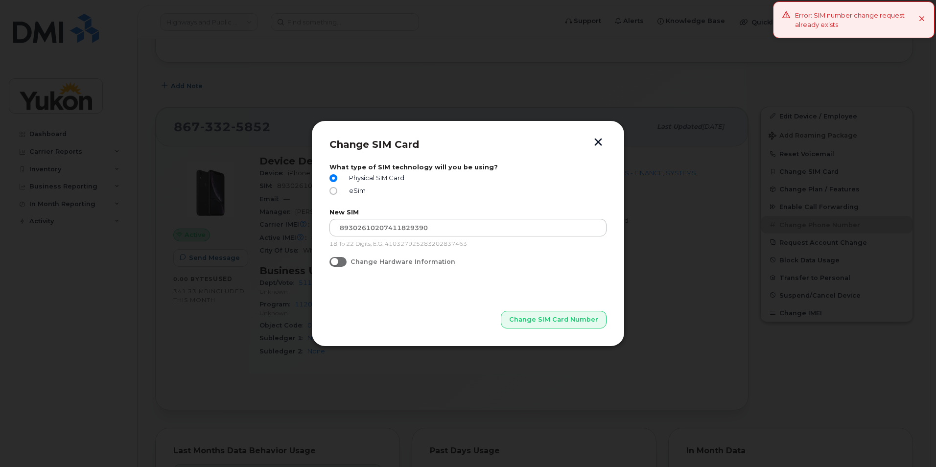
click at [925, 18] on icon at bounding box center [922, 19] width 6 height 6
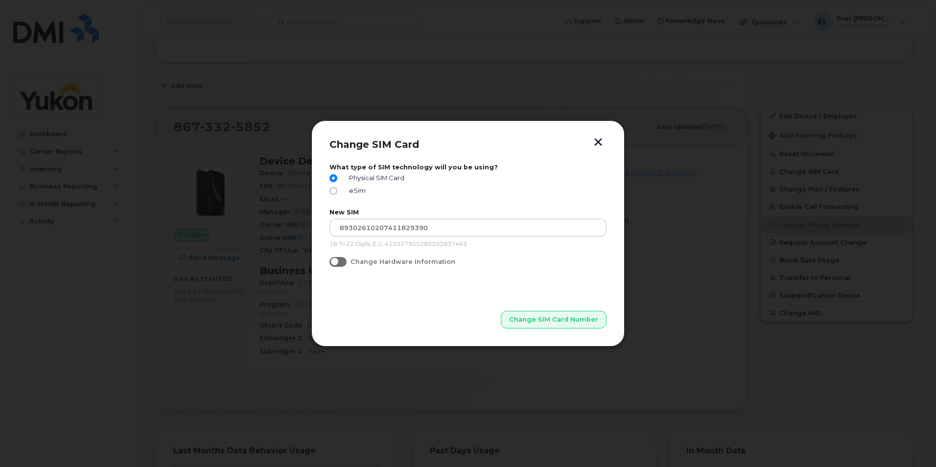
click at [605, 137] on div "Change SIM Card What type of SIM technology will you be using? Physical SIM Car…" at bounding box center [467, 233] width 313 height 226
click at [596, 142] on button "button" at bounding box center [598, 143] width 15 height 10
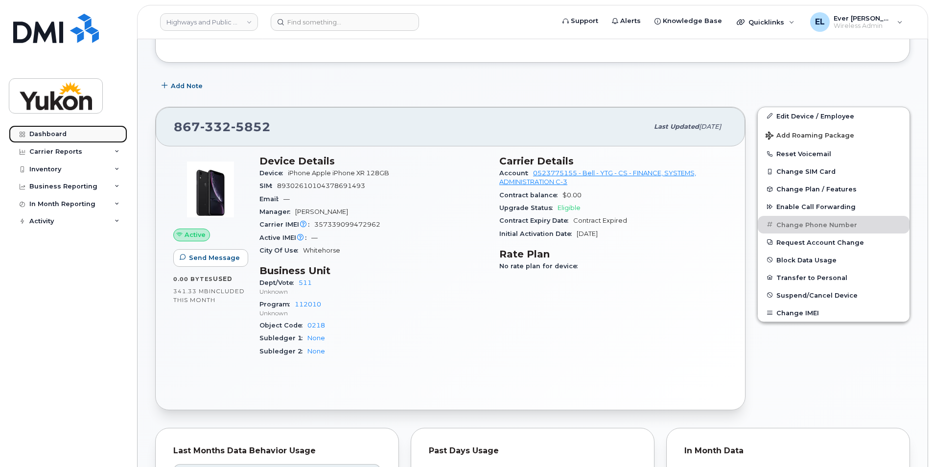
click at [54, 135] on div "Dashboard" at bounding box center [47, 134] width 37 height 8
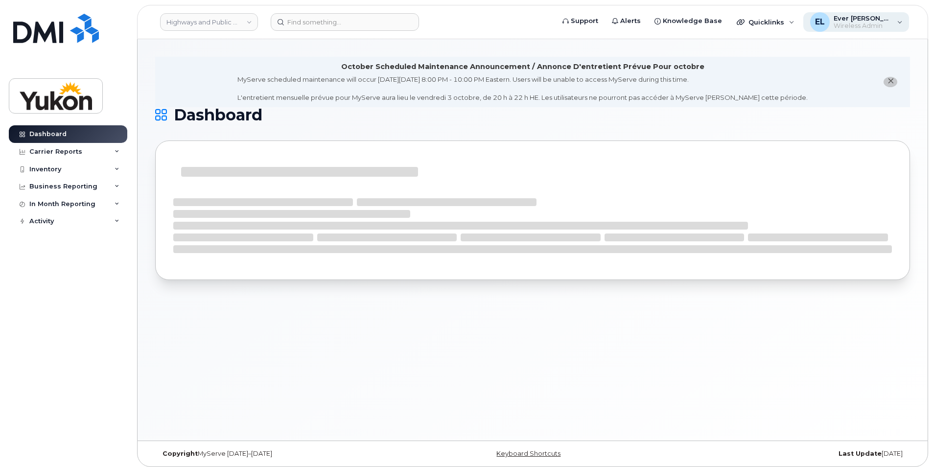
click at [854, 21] on span "Ever [PERSON_NAME]" at bounding box center [863, 18] width 59 height 8
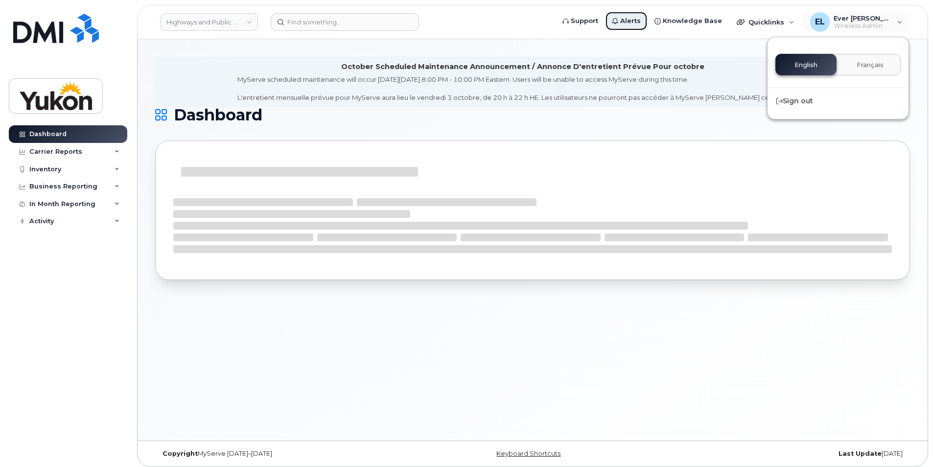
click at [641, 22] on span "Alerts" at bounding box center [630, 21] width 21 height 10
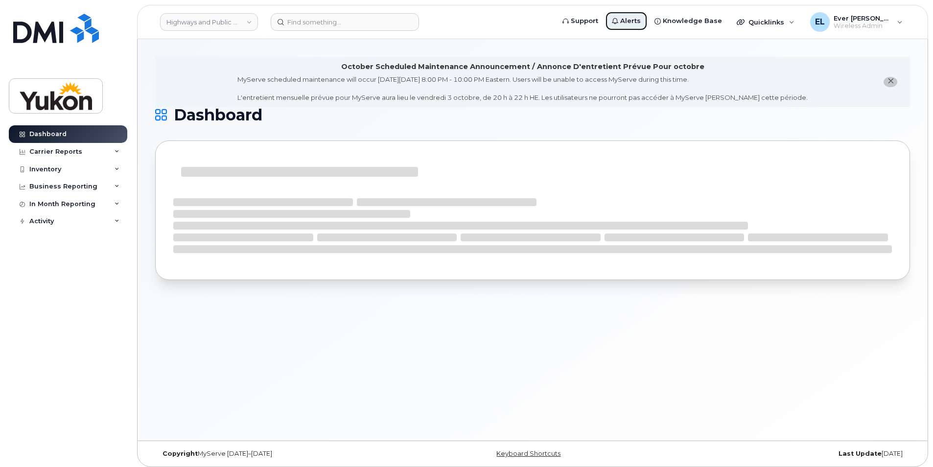
click at [641, 22] on span "Alerts" at bounding box center [630, 21] width 21 height 10
click at [890, 81] on icon "close notification" at bounding box center [891, 81] width 6 height 6
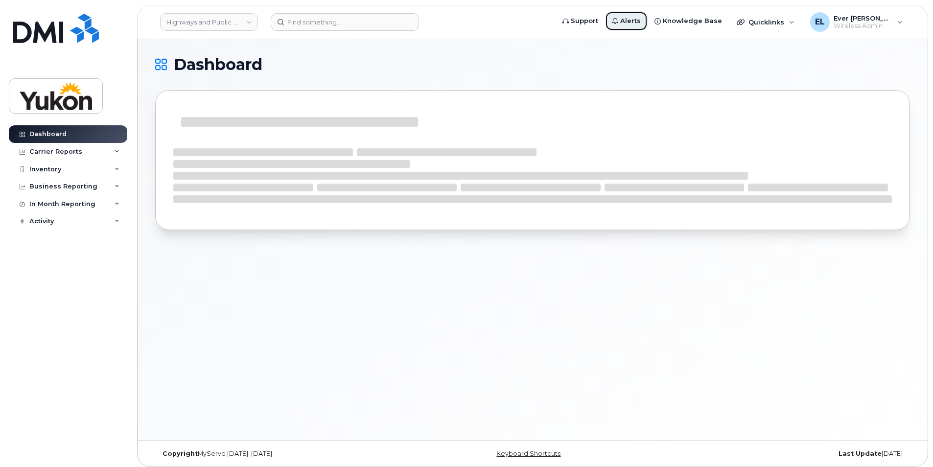
click at [641, 24] on span "Alerts" at bounding box center [630, 21] width 21 height 10
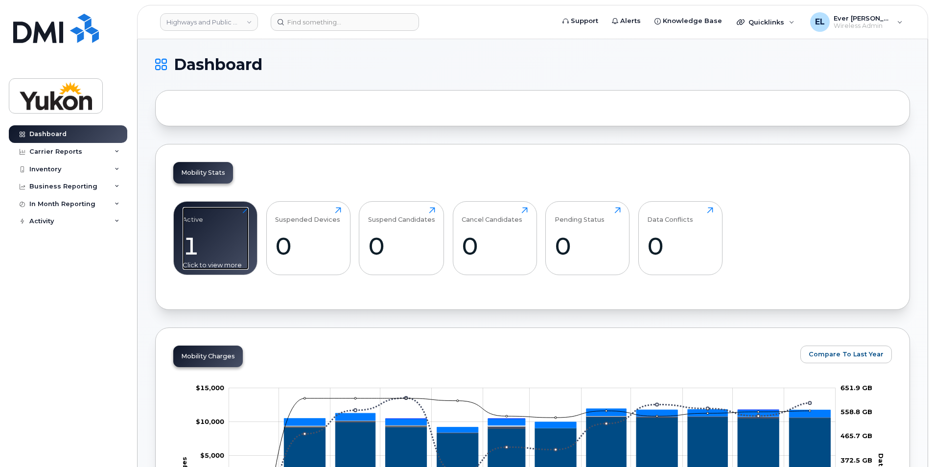
click at [217, 249] on div "1" at bounding box center [216, 246] width 66 height 29
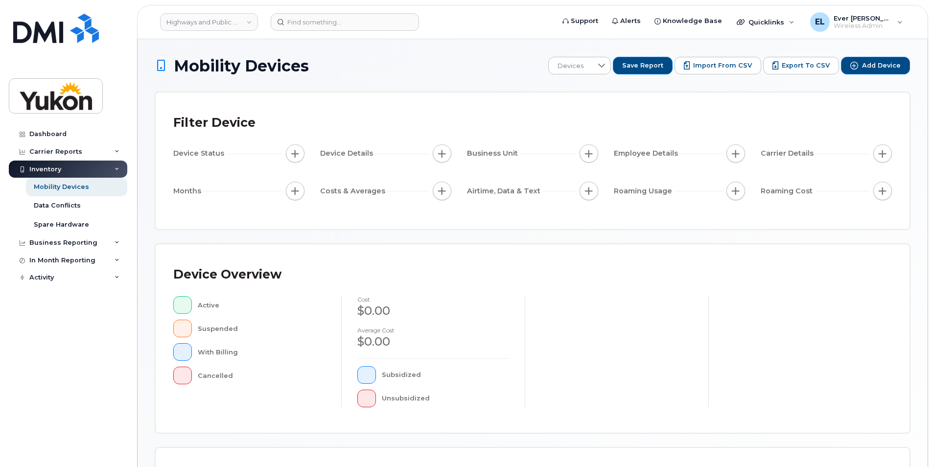
scroll to position [209, 0]
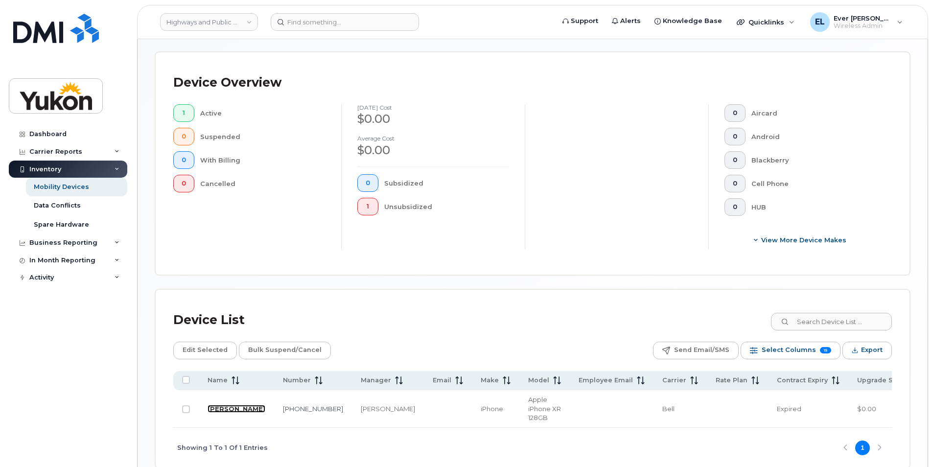
click at [219, 405] on link "[PERSON_NAME]" at bounding box center [237, 409] width 58 height 8
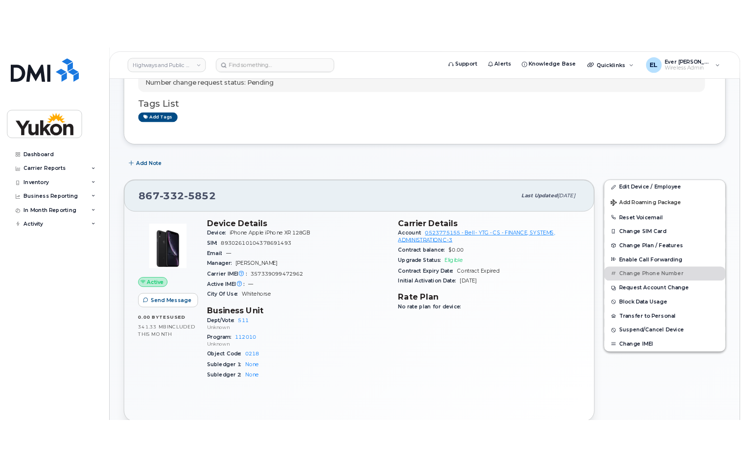
scroll to position [196, 0]
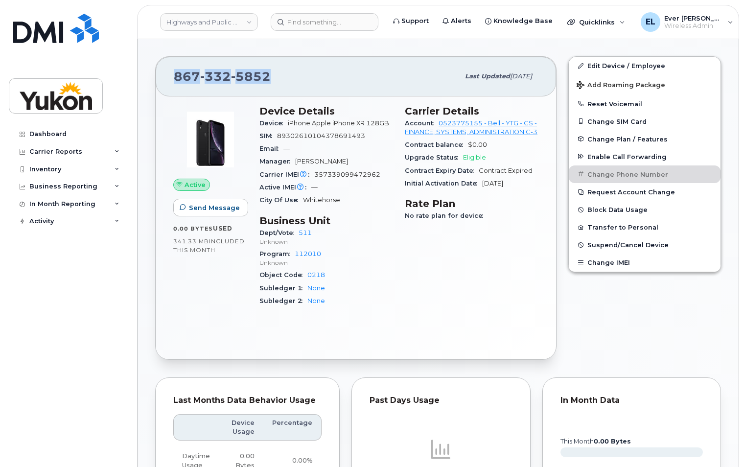
drag, startPoint x: 272, startPoint y: 75, endPoint x: 133, endPoint y: 77, distance: 139.1
click at [475, 322] on div "Carrier Details Account 0523775155 - Bell - YTG - CS - FINANCE, SYSTEMS, ADMINI…" at bounding box center [471, 210] width 145 height 222
